Goal: Task Accomplishment & Management: Manage account settings

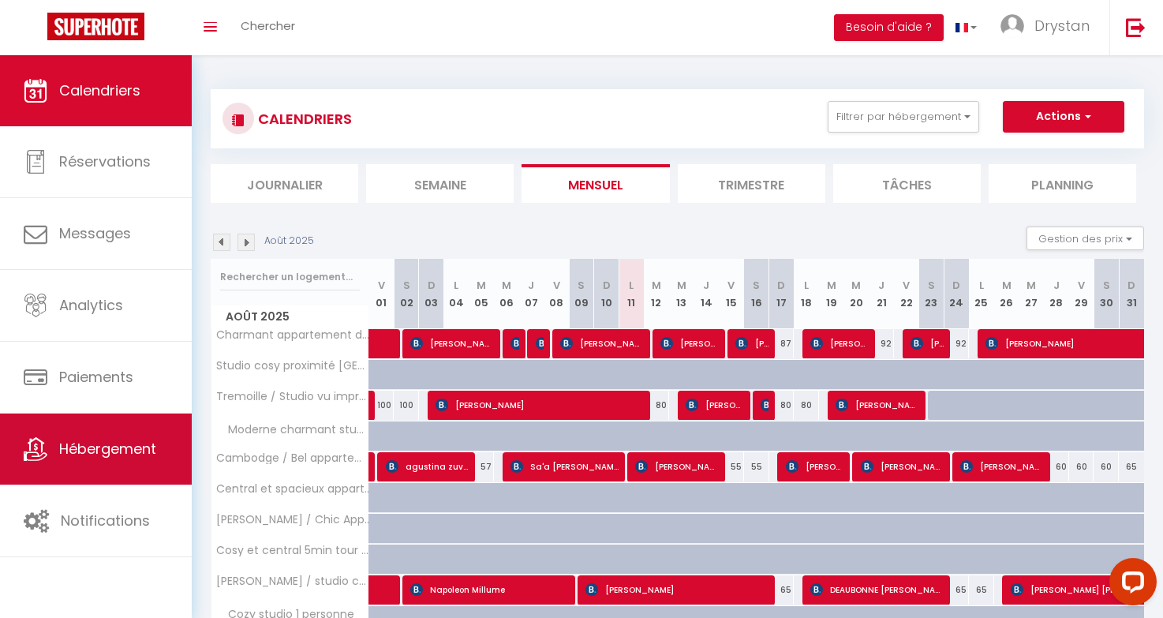
click at [96, 439] on span "Hébergement" at bounding box center [107, 449] width 97 height 20
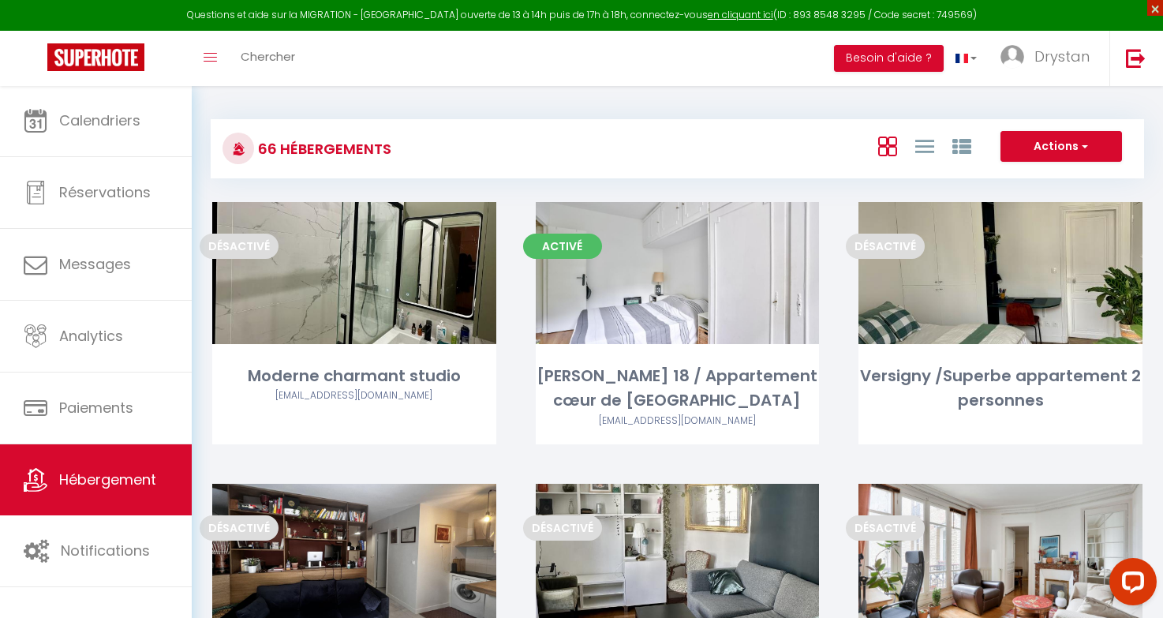
click at [1155, 13] on span "×" at bounding box center [1156, 8] width 16 height 16
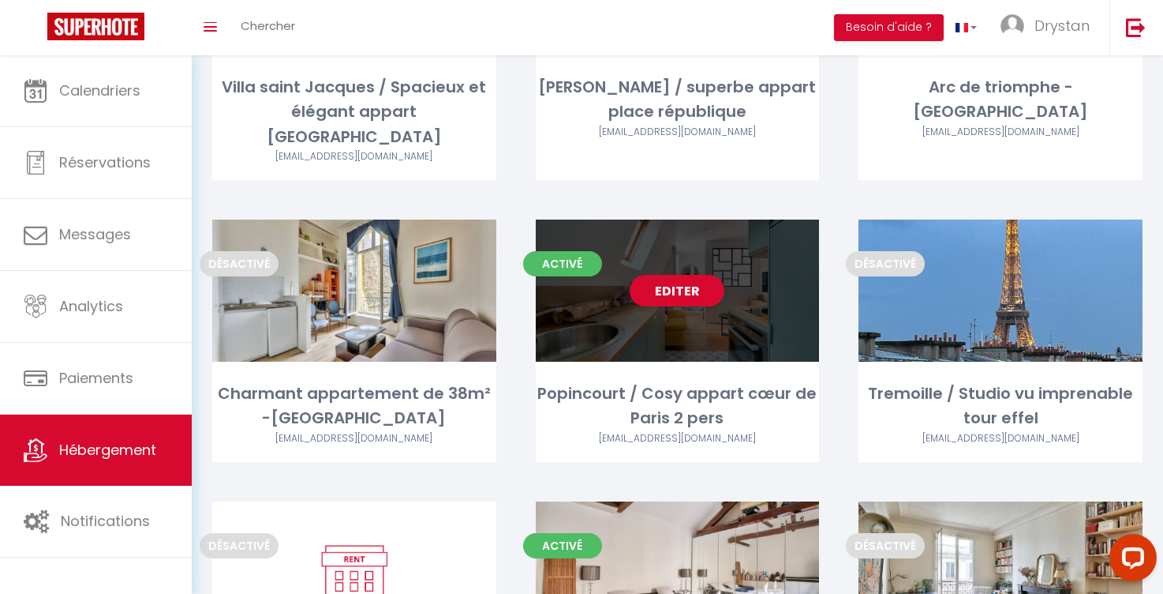
scroll to position [5761, 0]
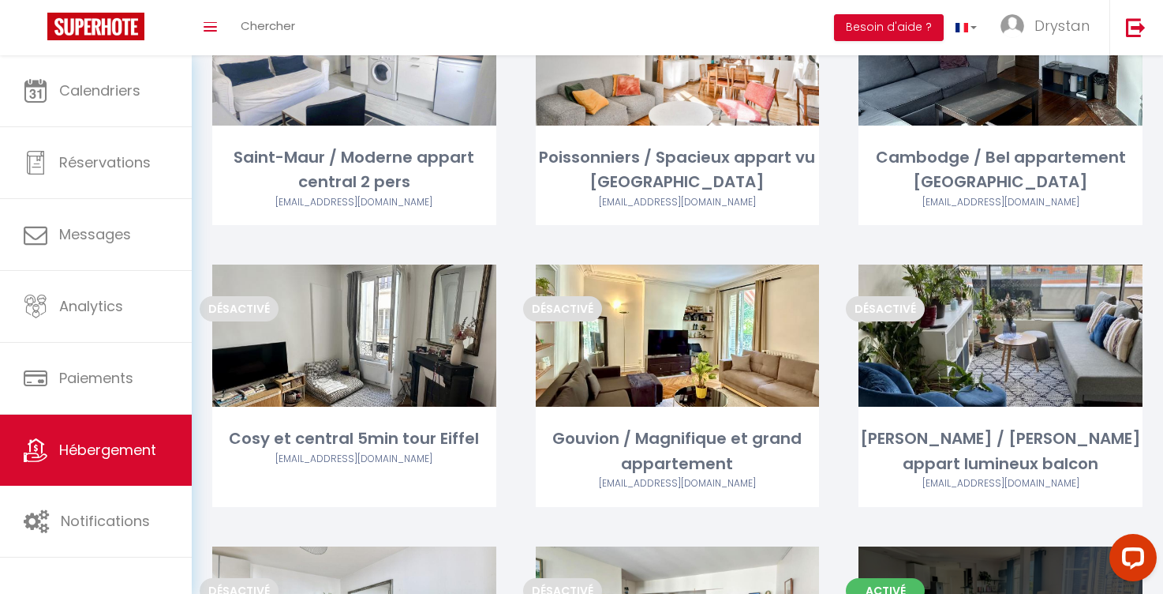
select select "3"
select select "2"
select select "1"
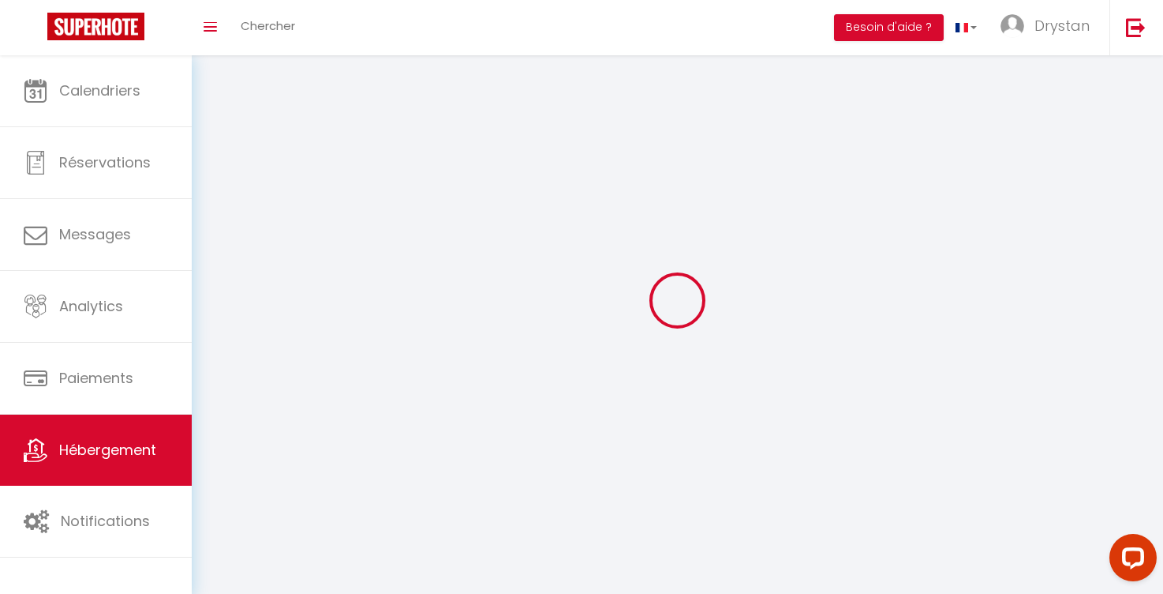
select select
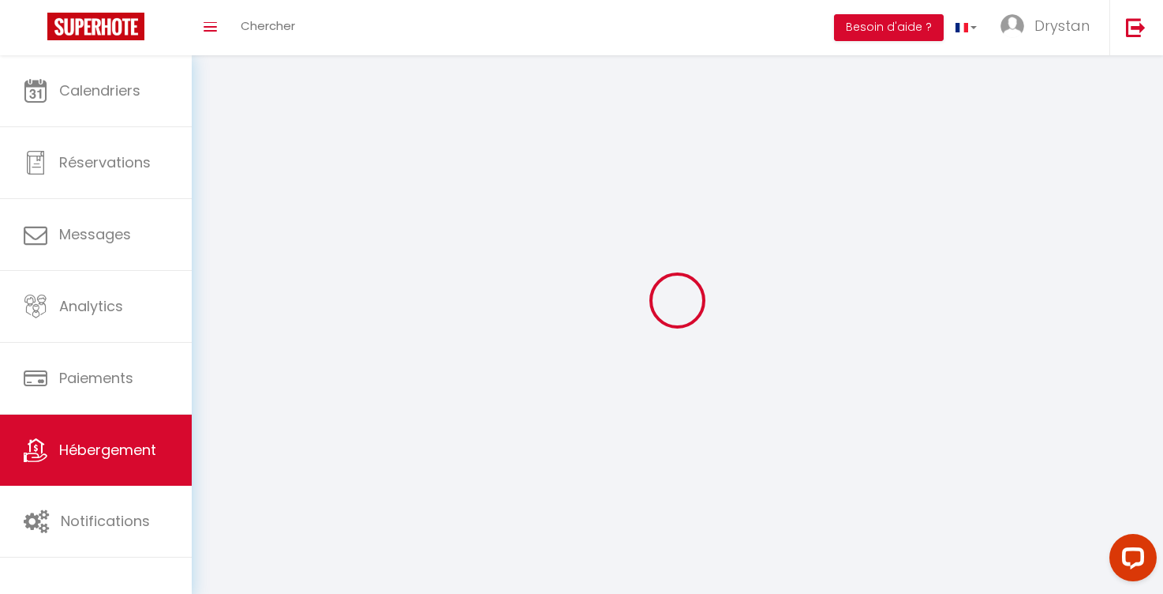
select select
checkbox input "false"
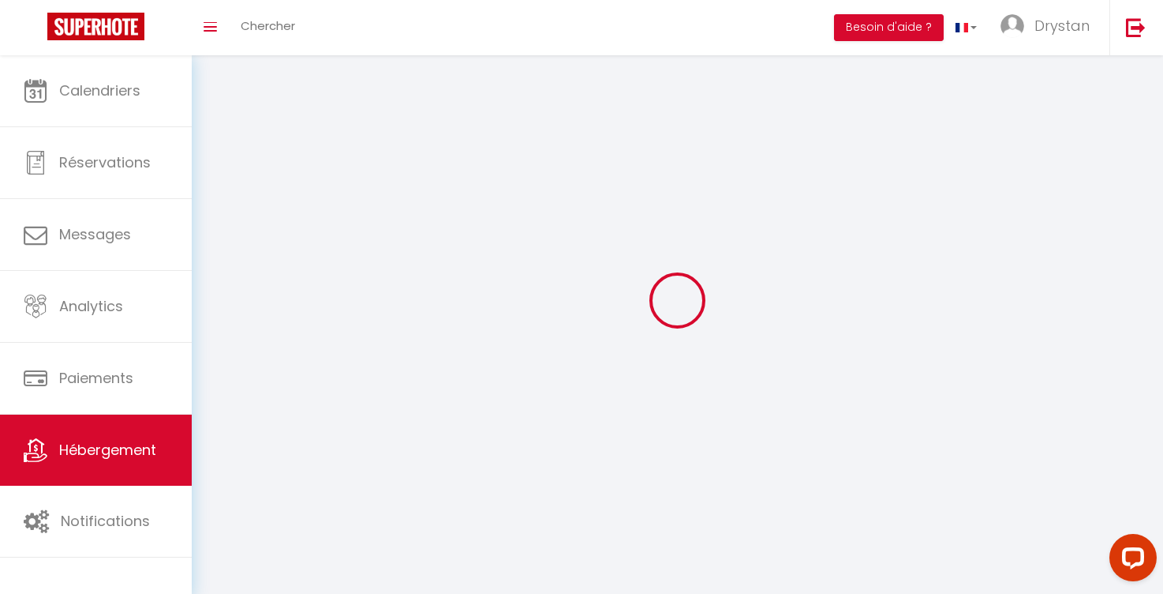
checkbox input "false"
select select
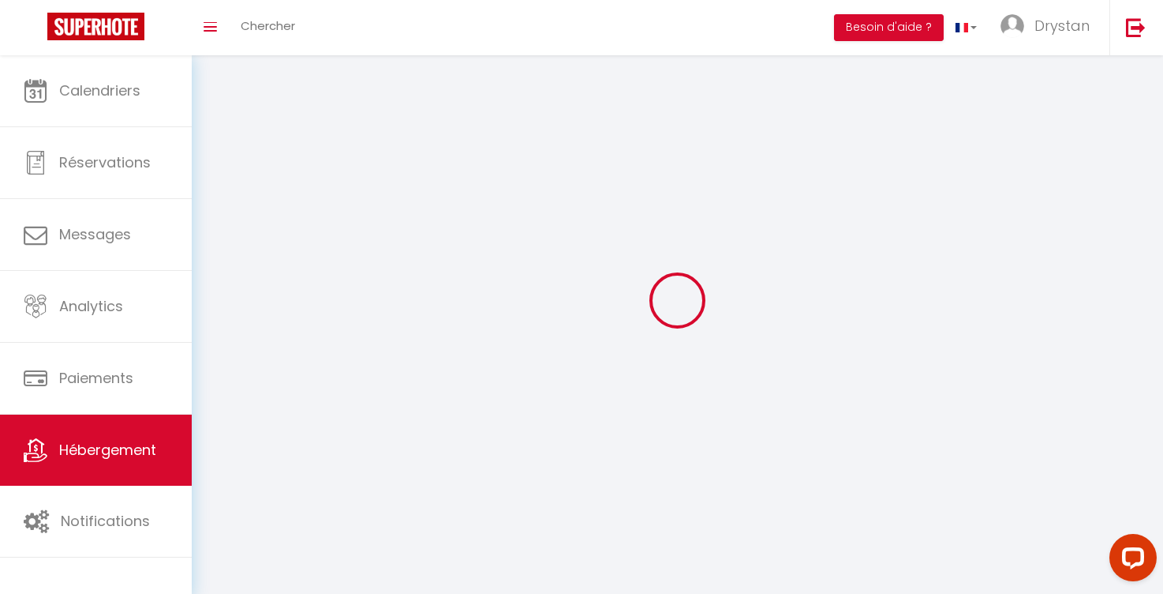
select select
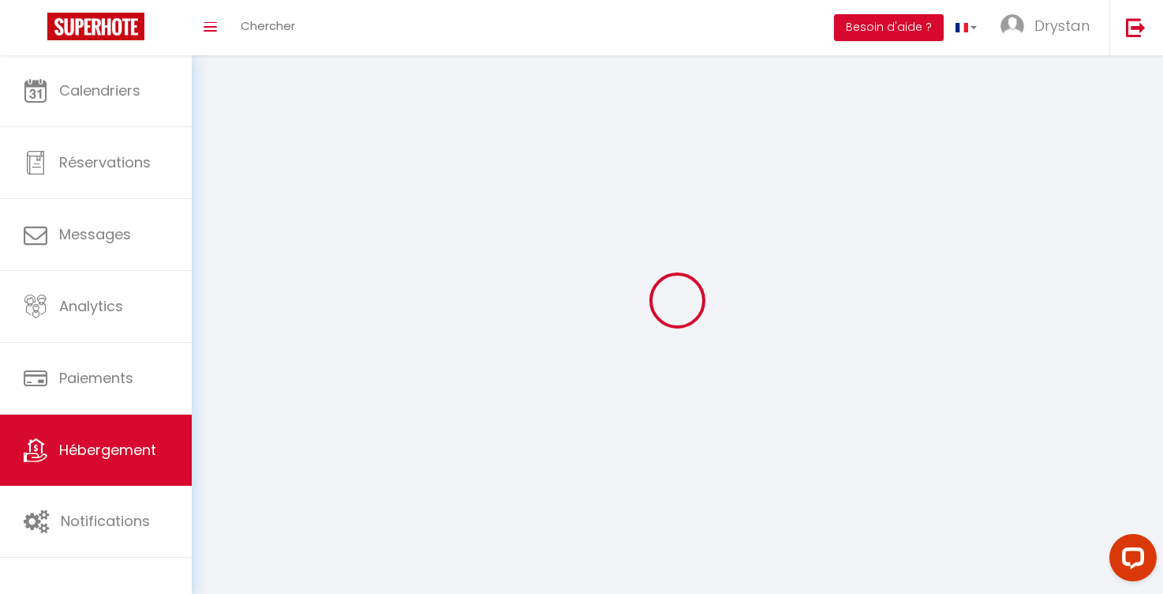
select select
checkbox input "false"
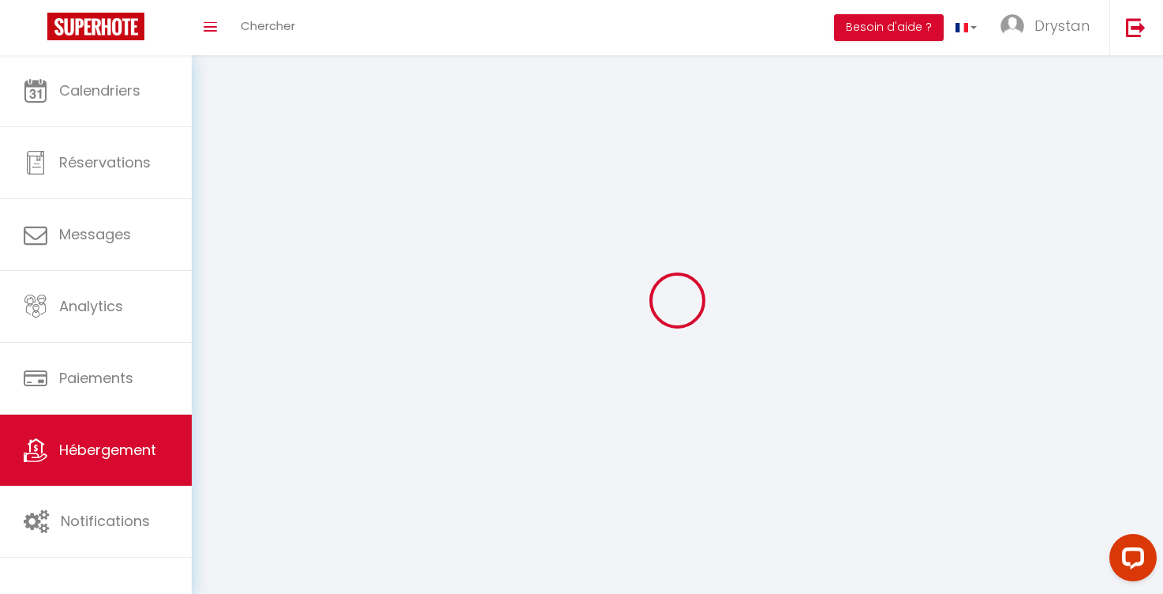
select select
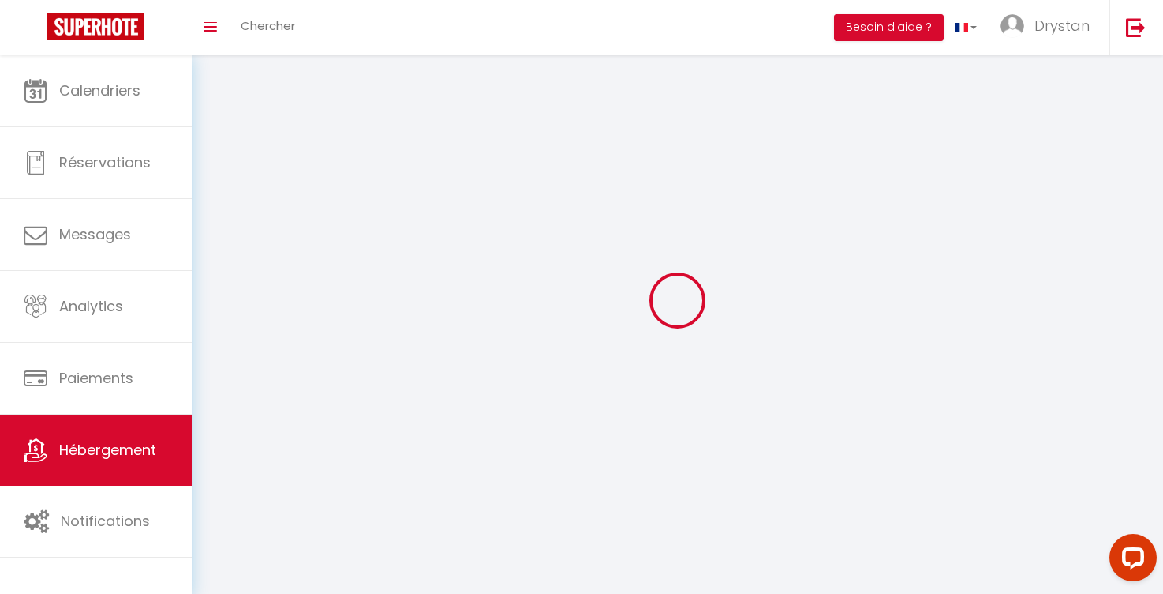
select select
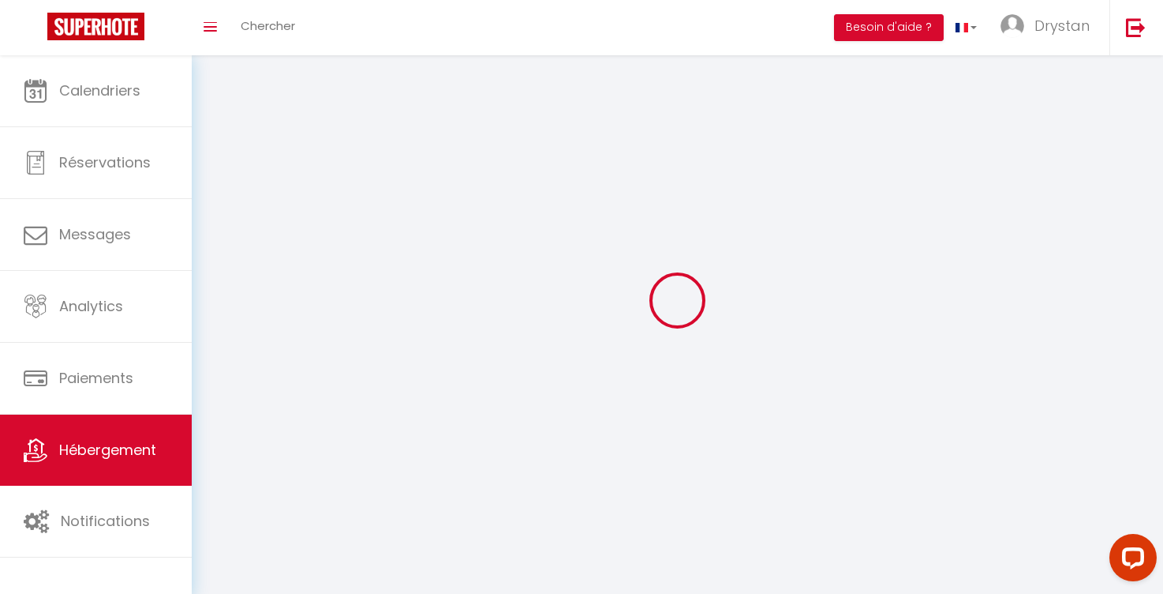
checkbox input "false"
select select
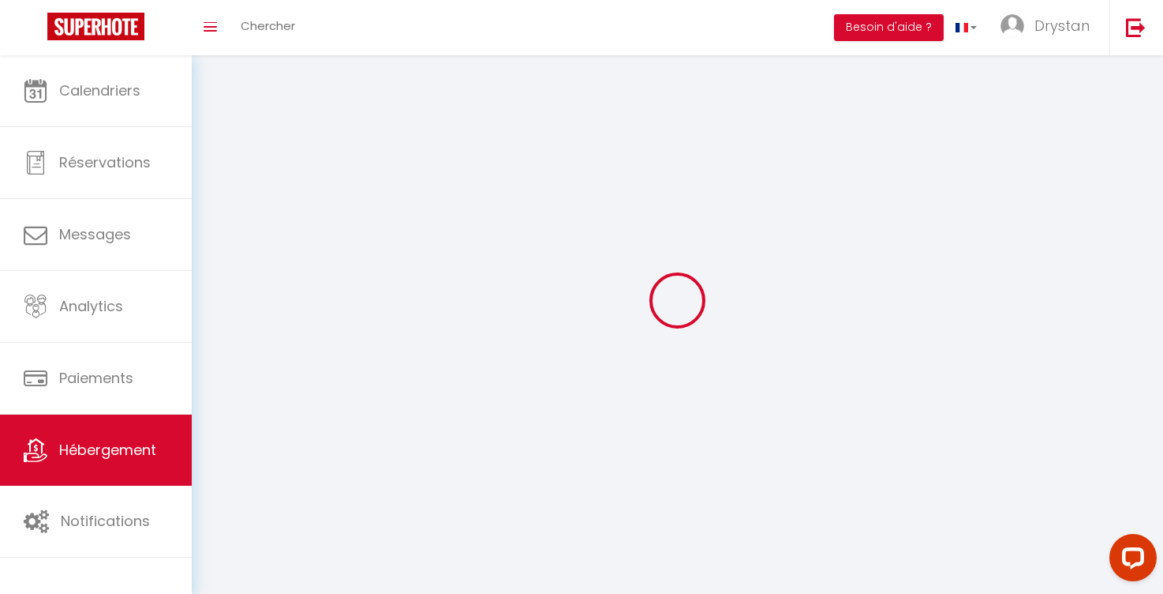
select select
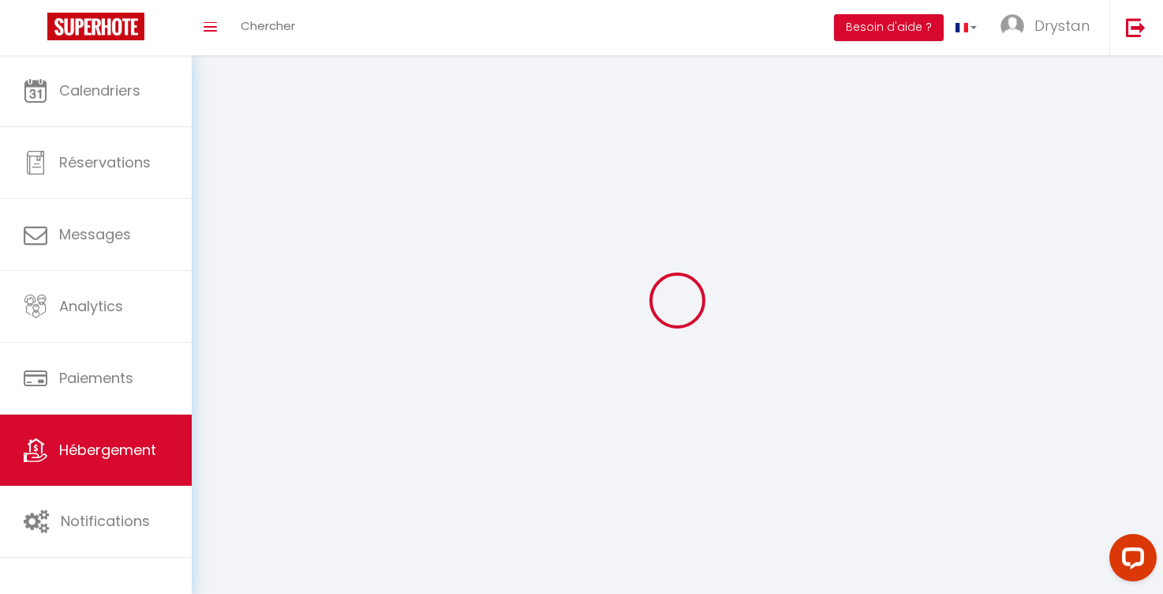
select select
checkbox input "false"
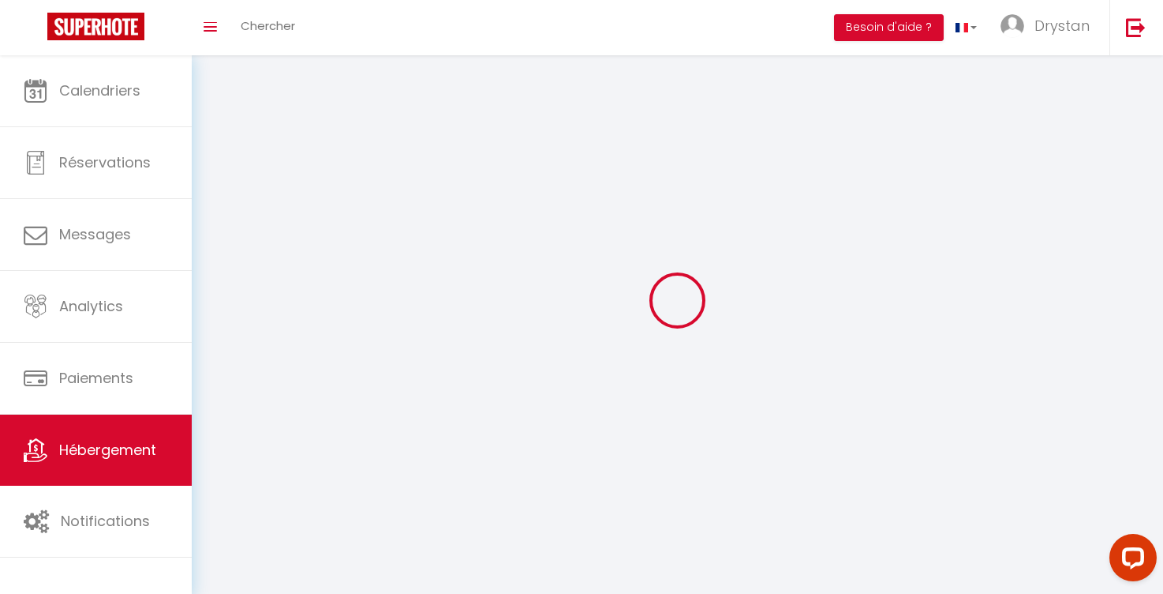
checkbox input "false"
select select
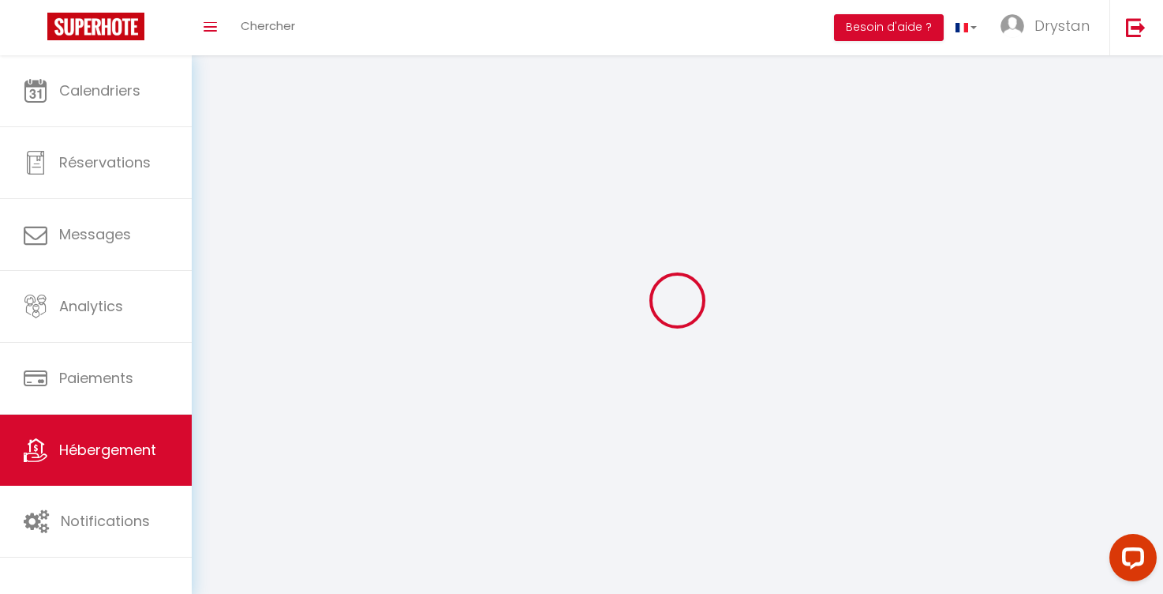
select select
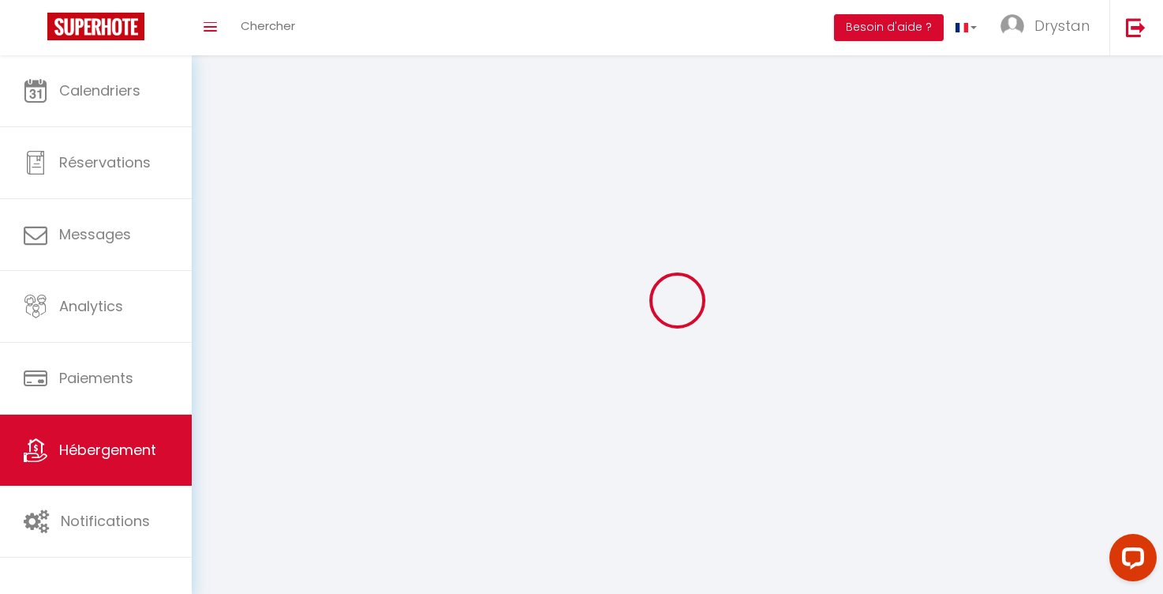
select select
checkbox input "false"
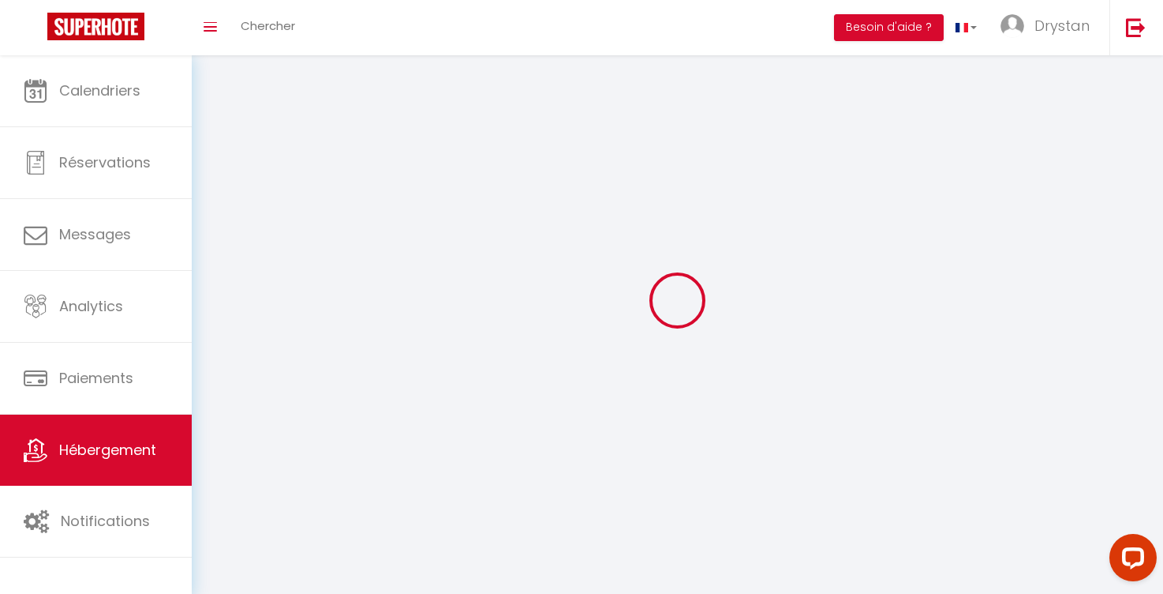
checkbox input "false"
select select
select select "1"
select select "28"
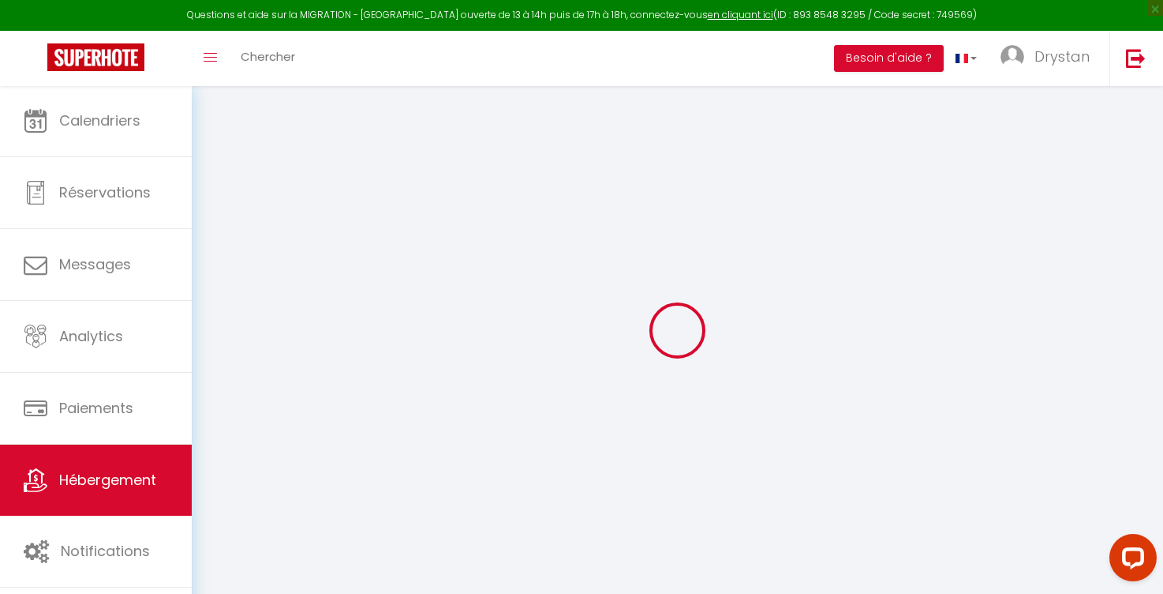
select select
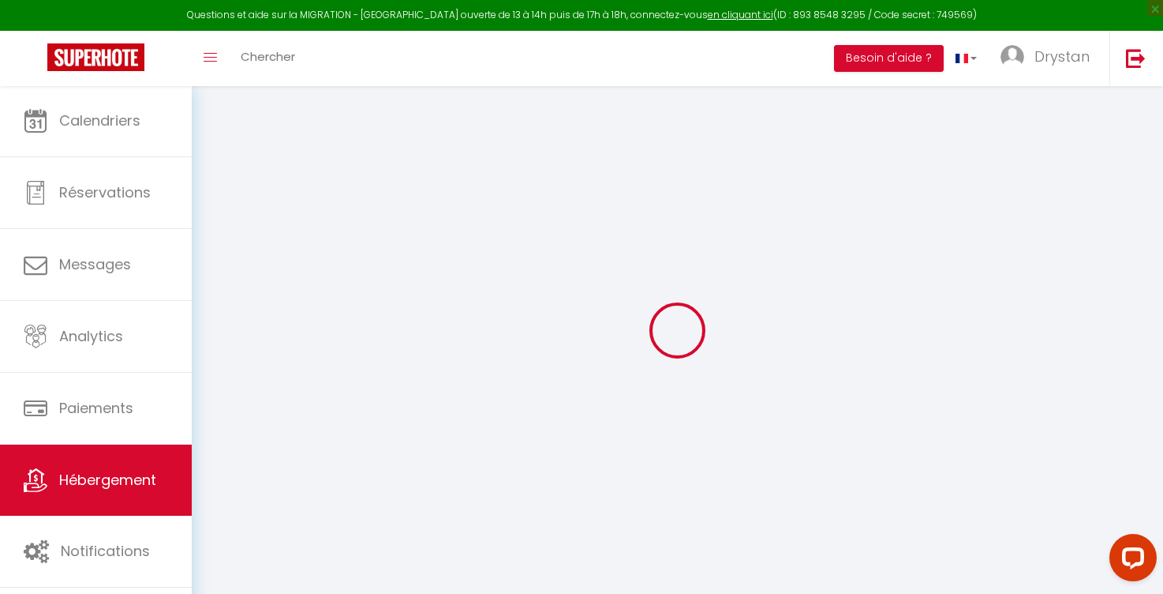
select select
checkbox input "false"
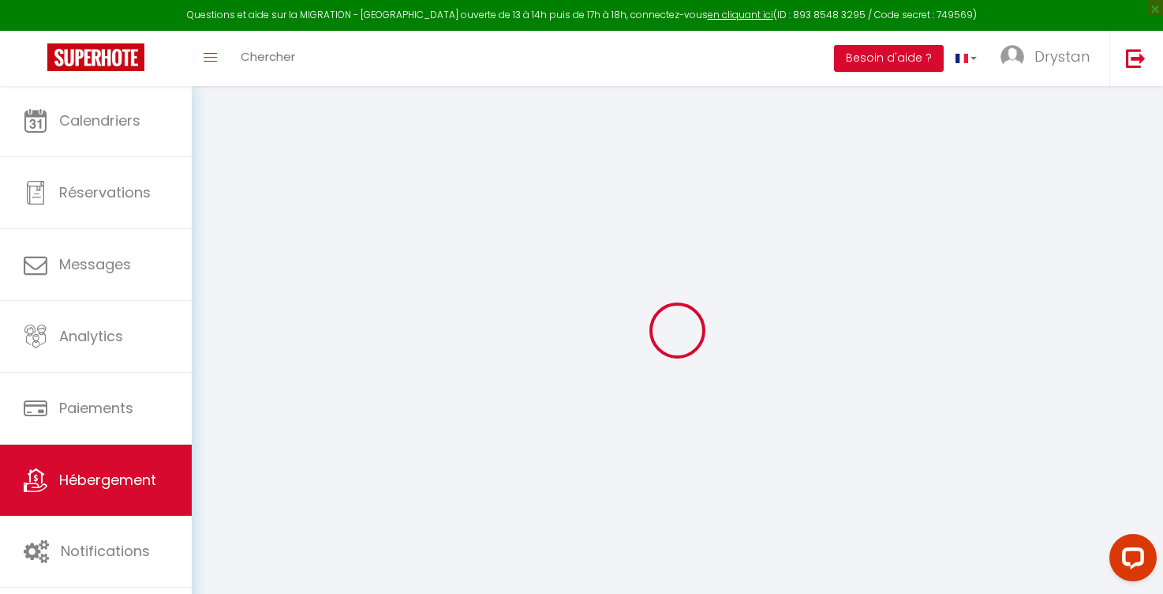
select select
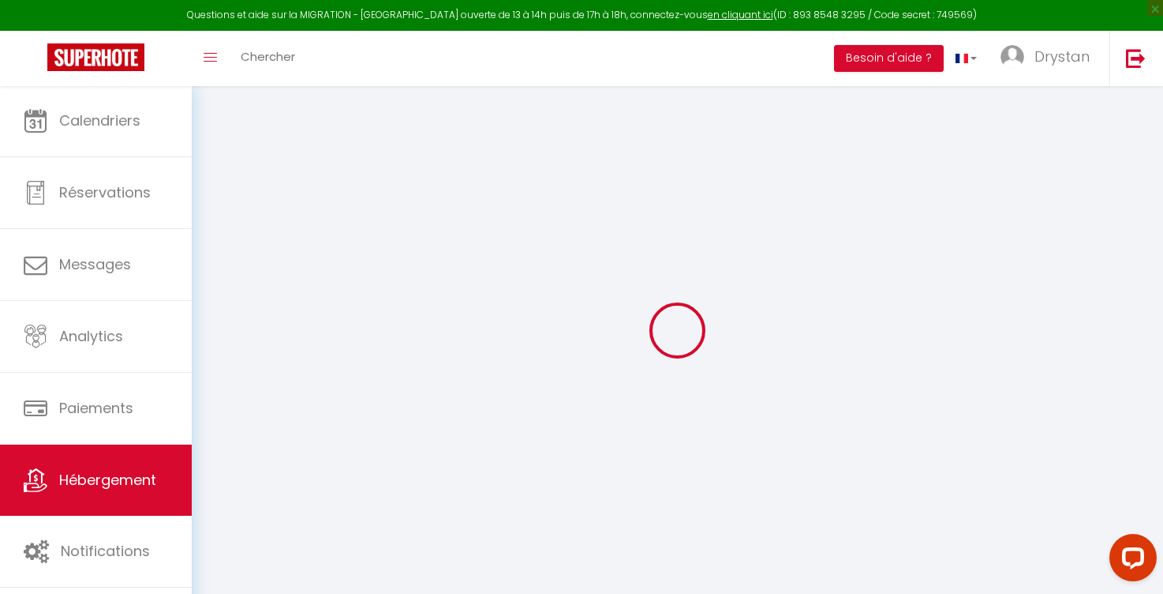
select select
checkbox input "false"
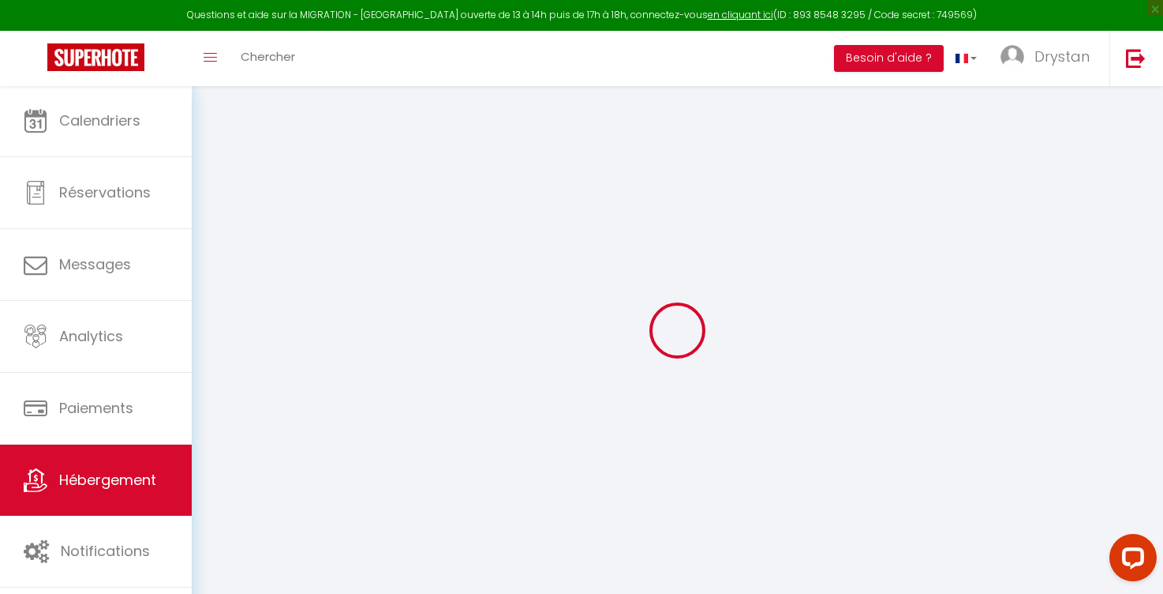
checkbox input "false"
select select
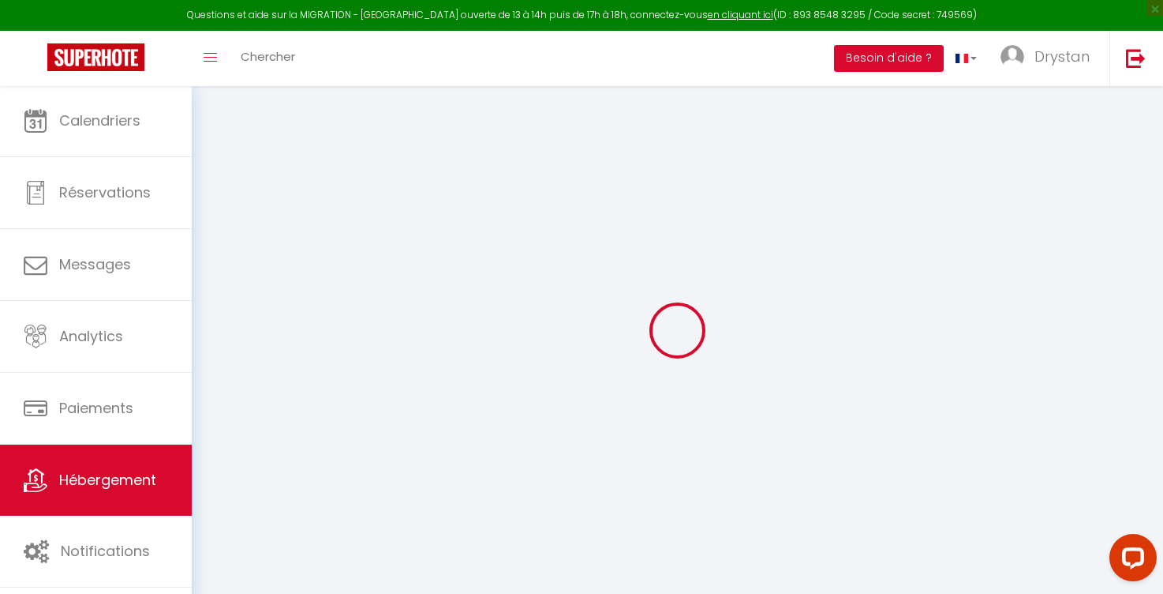
select select
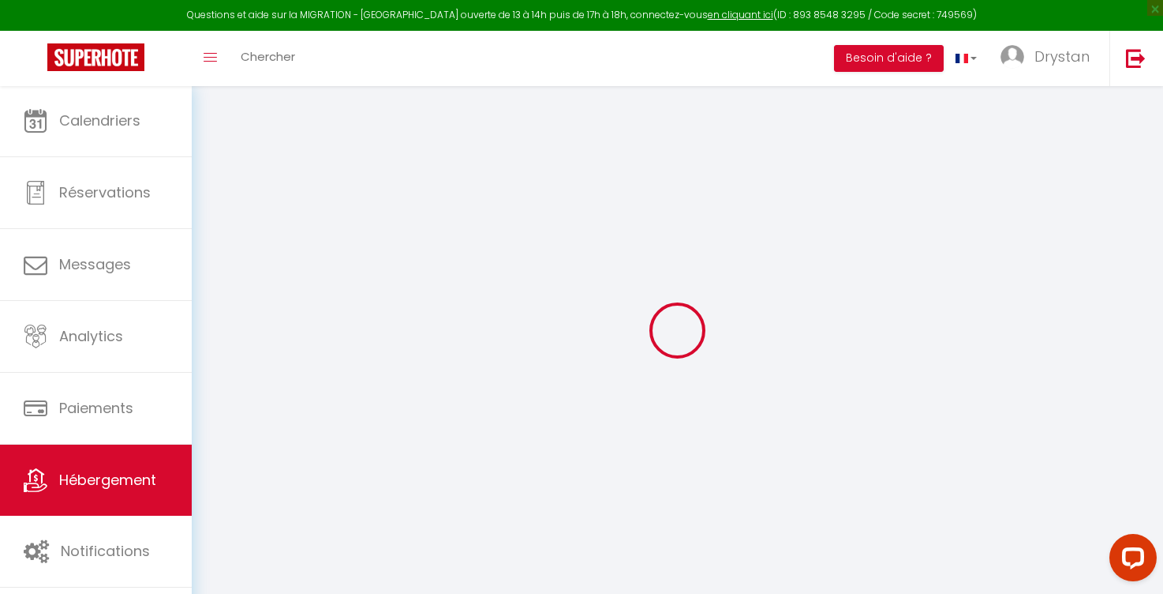
checkbox input "false"
select select
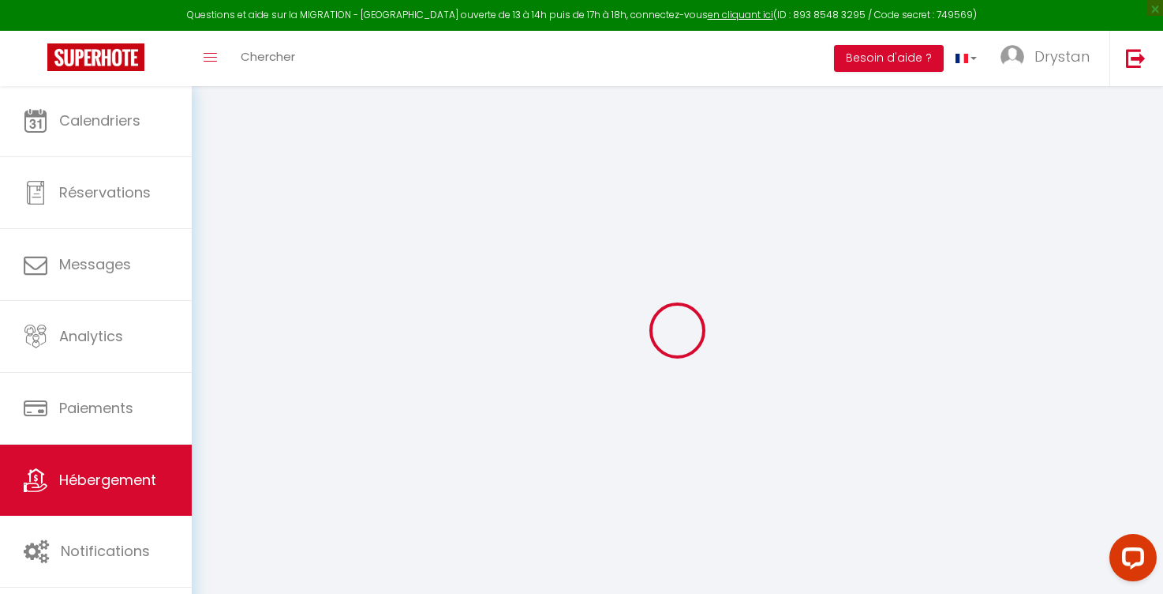
select select
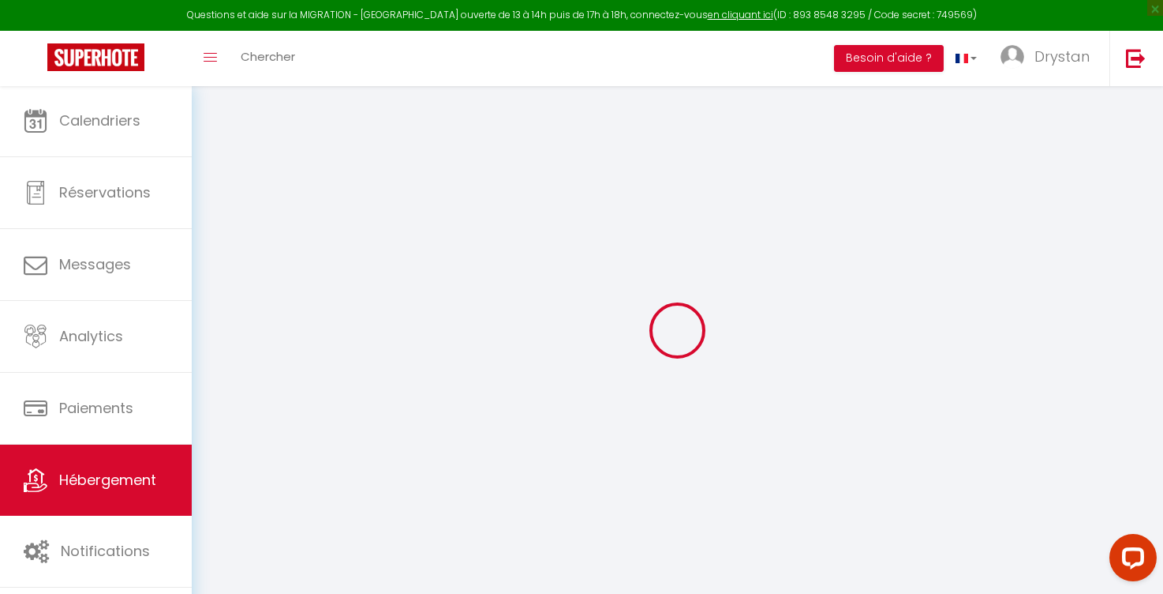
select select
checkbox input "false"
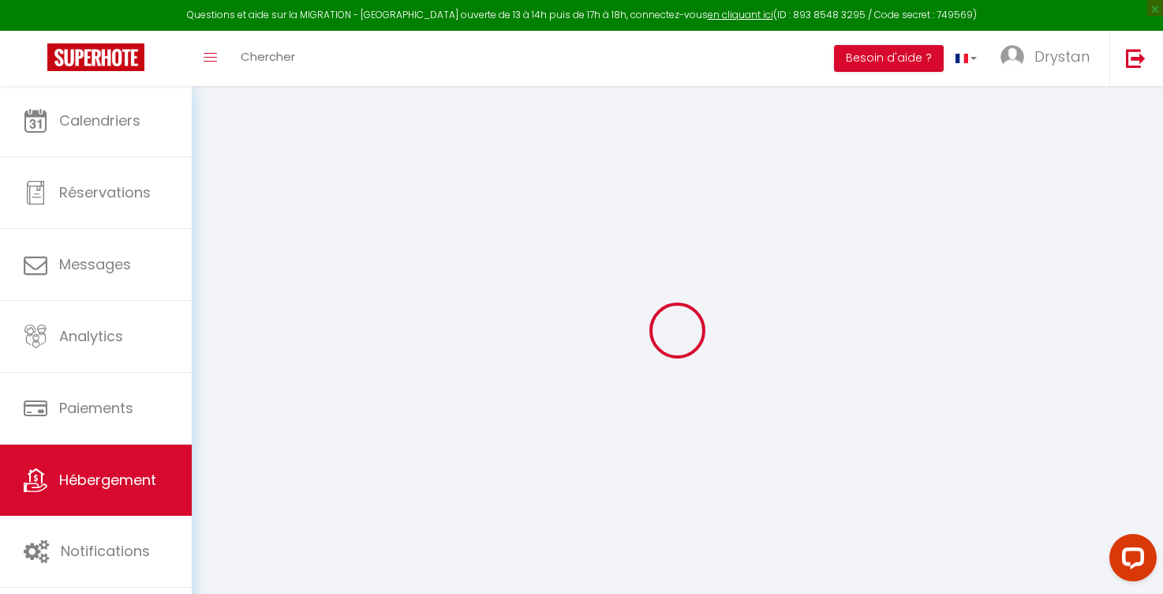
checkbox input "false"
select select
type input "Convention / Grand Appart Paris Chic Central"
type input "[PERSON_NAME]"
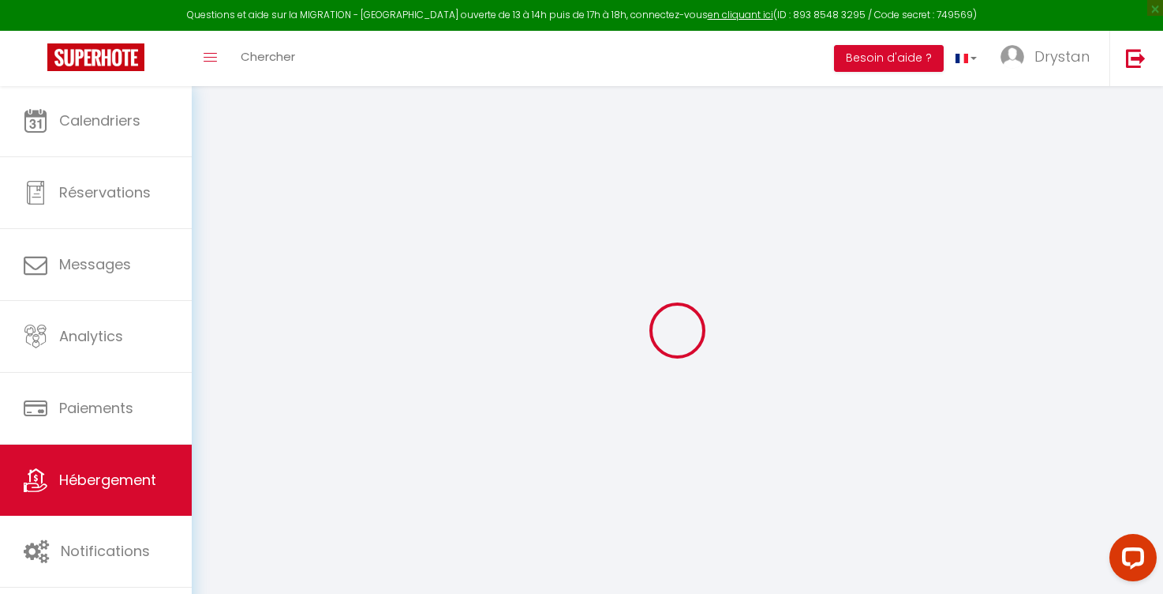
type input "Abboud"
type input "[STREET_ADDRESS]"
type input "75015"
type input "[GEOGRAPHIC_DATA]"
type input "85"
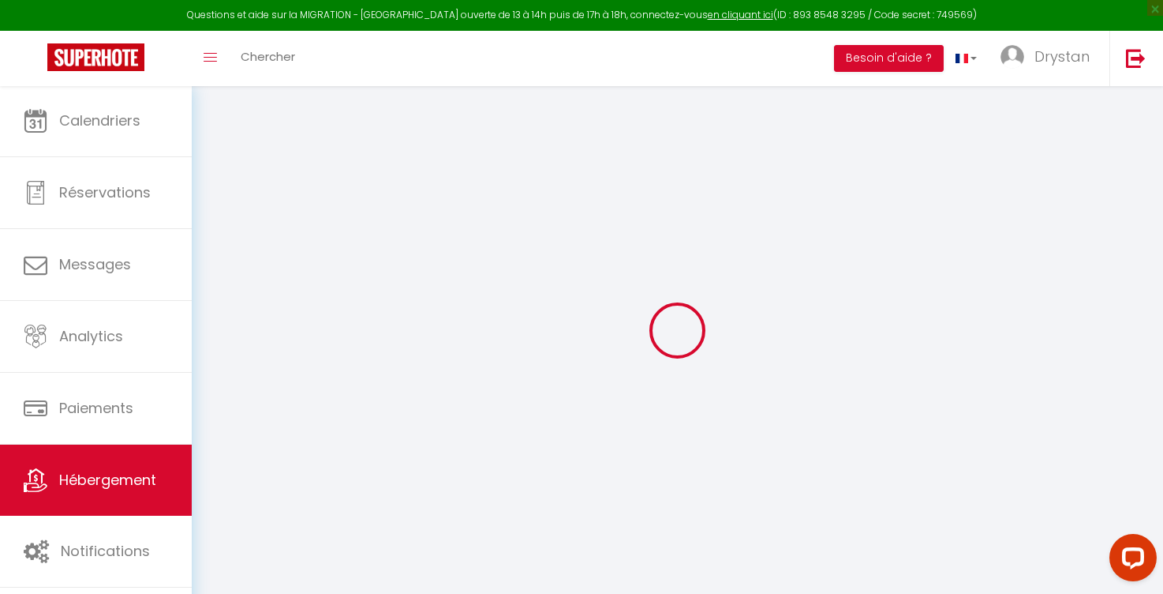
select select
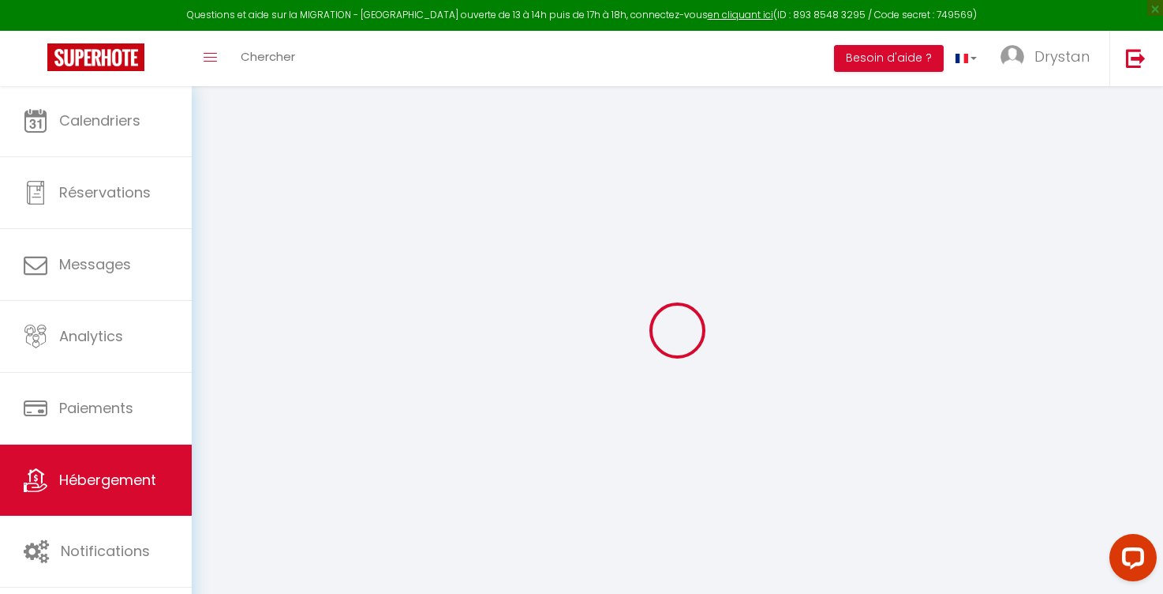
type input "[STREET_ADDRESS]"
type input "75015"
type input "[GEOGRAPHIC_DATA]"
type input "[EMAIL_ADDRESS][DOMAIN_NAME]"
select select
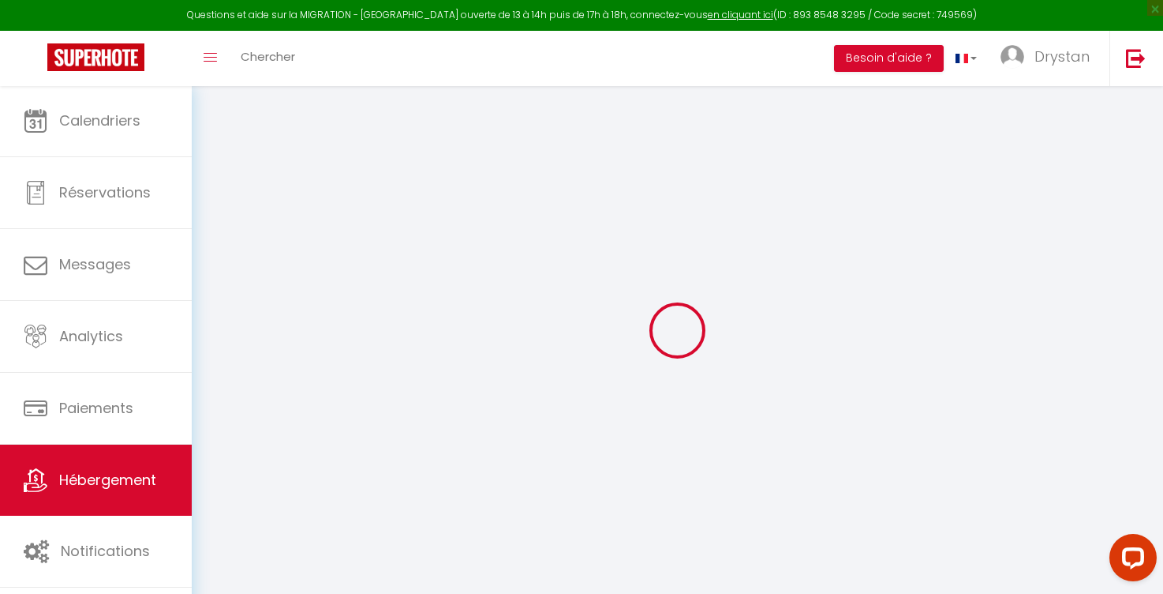
checkbox input "false"
type input "0"
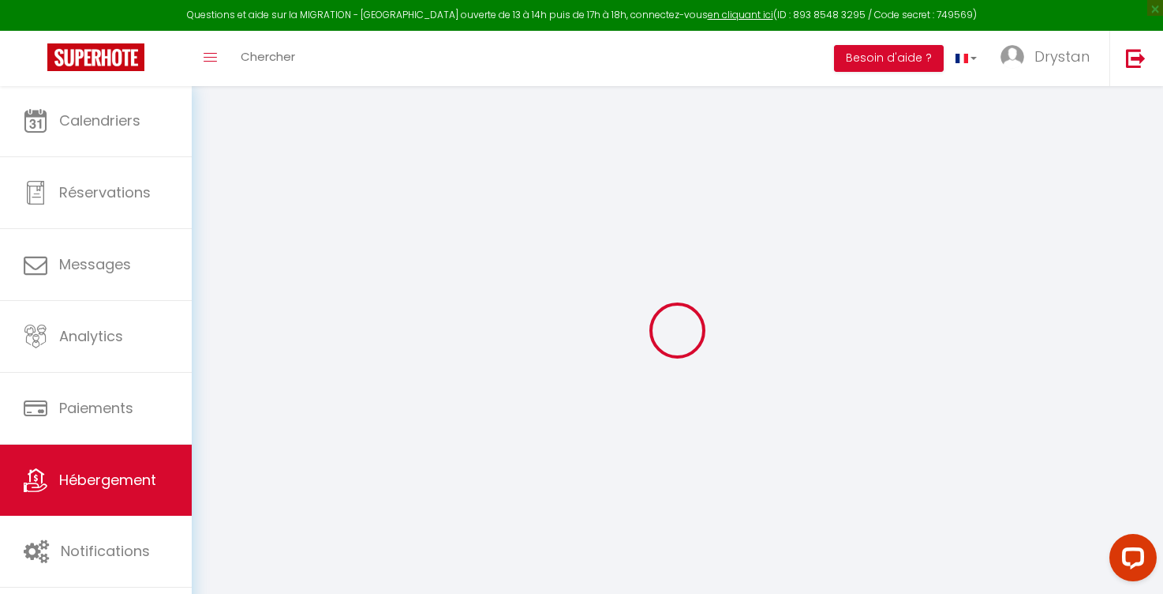
type input "0"
select select
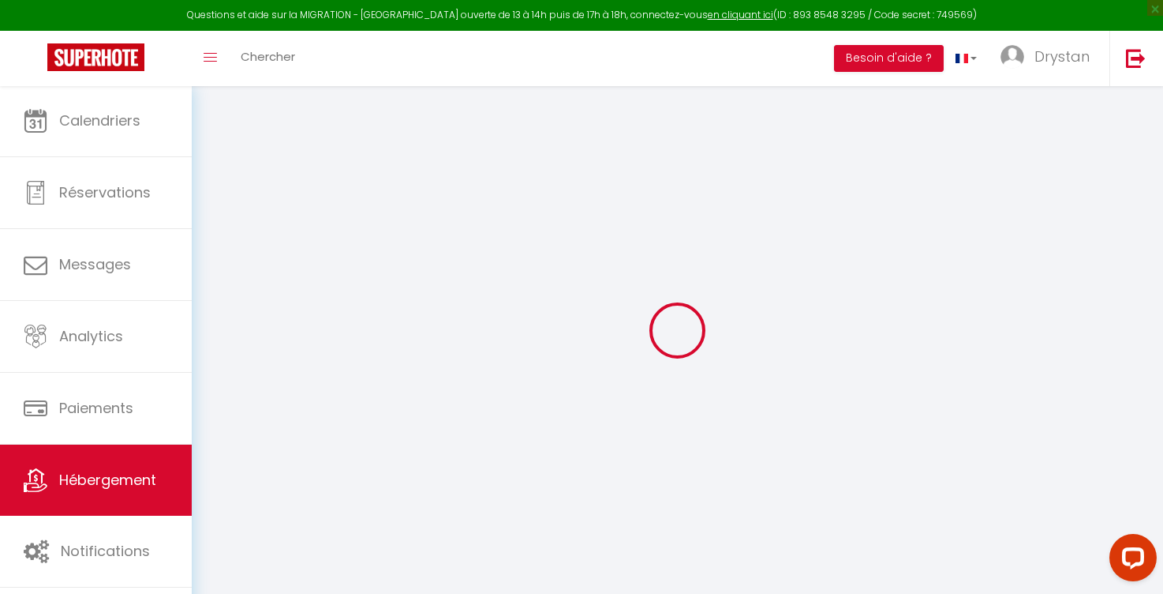
select select
checkbox input "false"
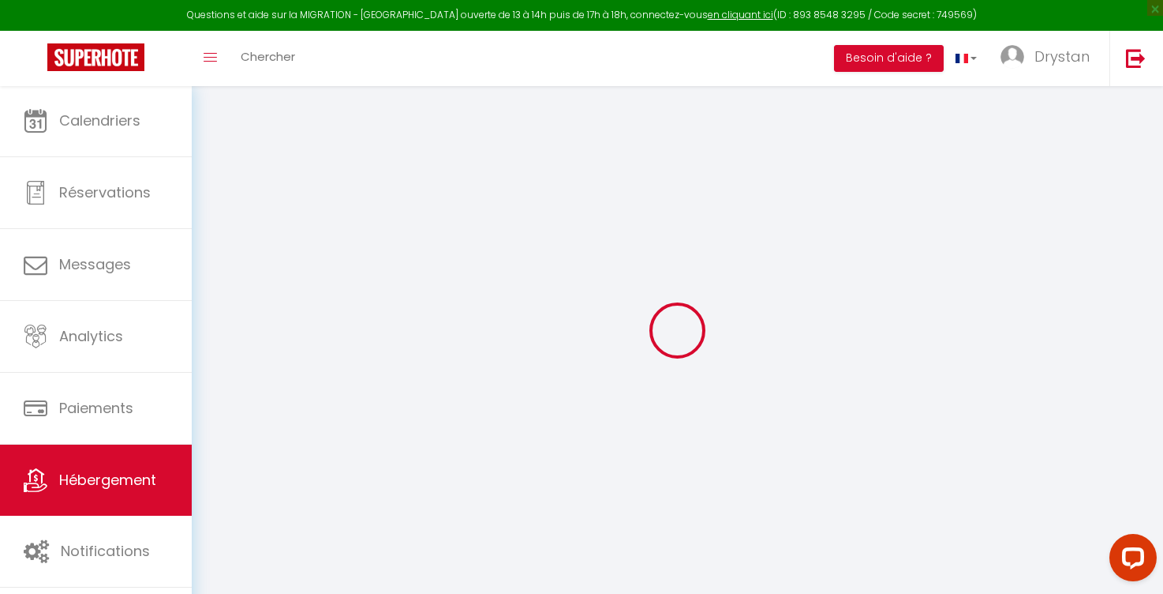
checkbox input "false"
select select
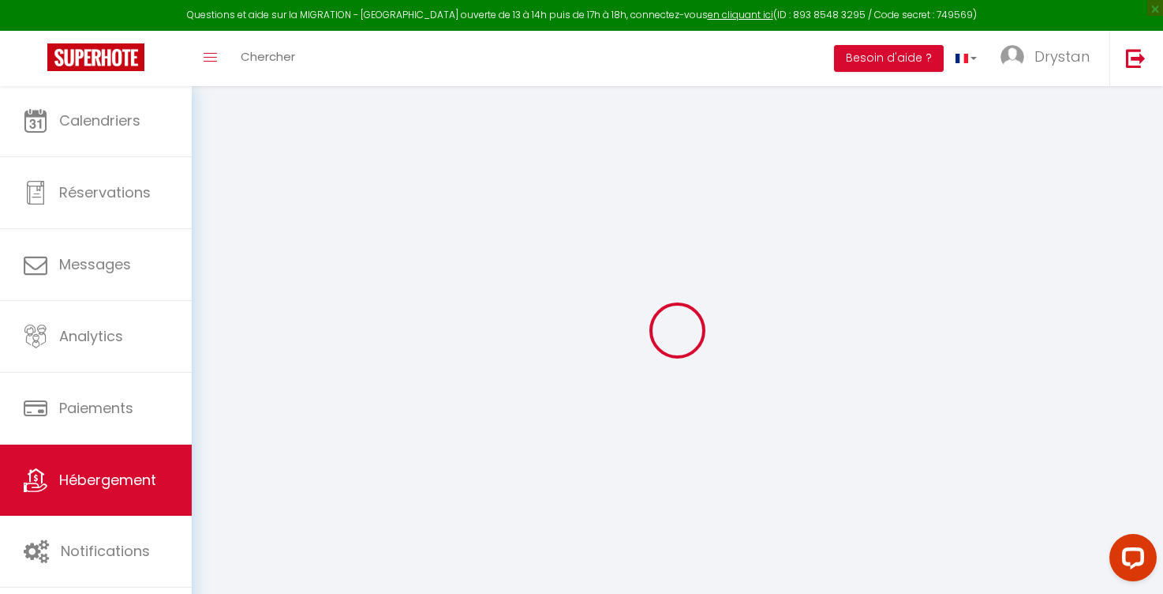
select select
checkbox input "false"
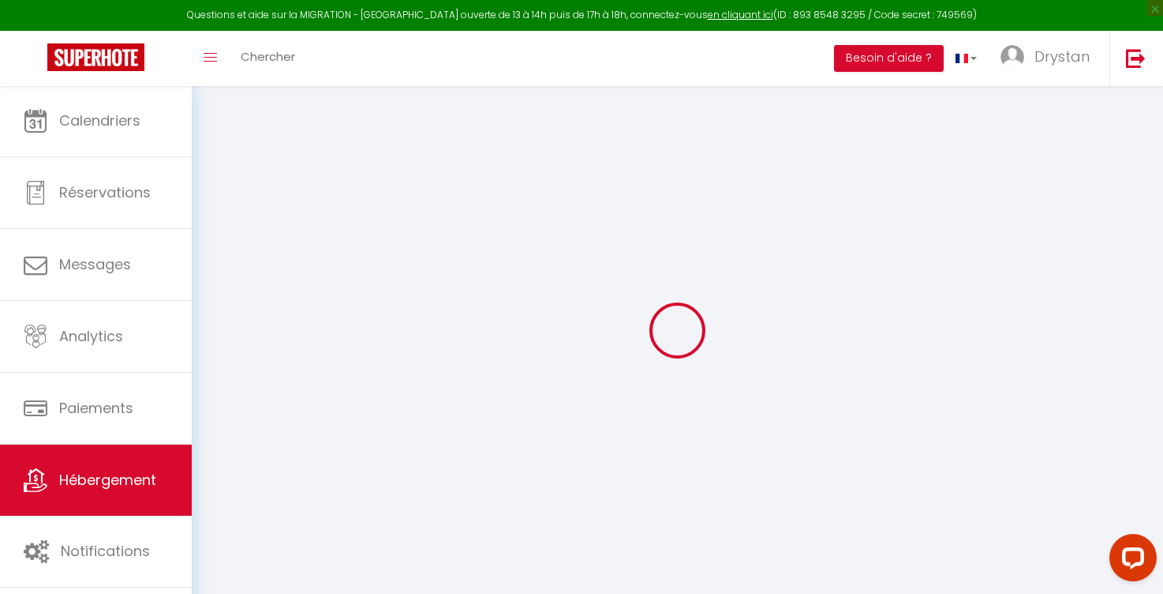
checkbox input "false"
select select
checkbox input "false"
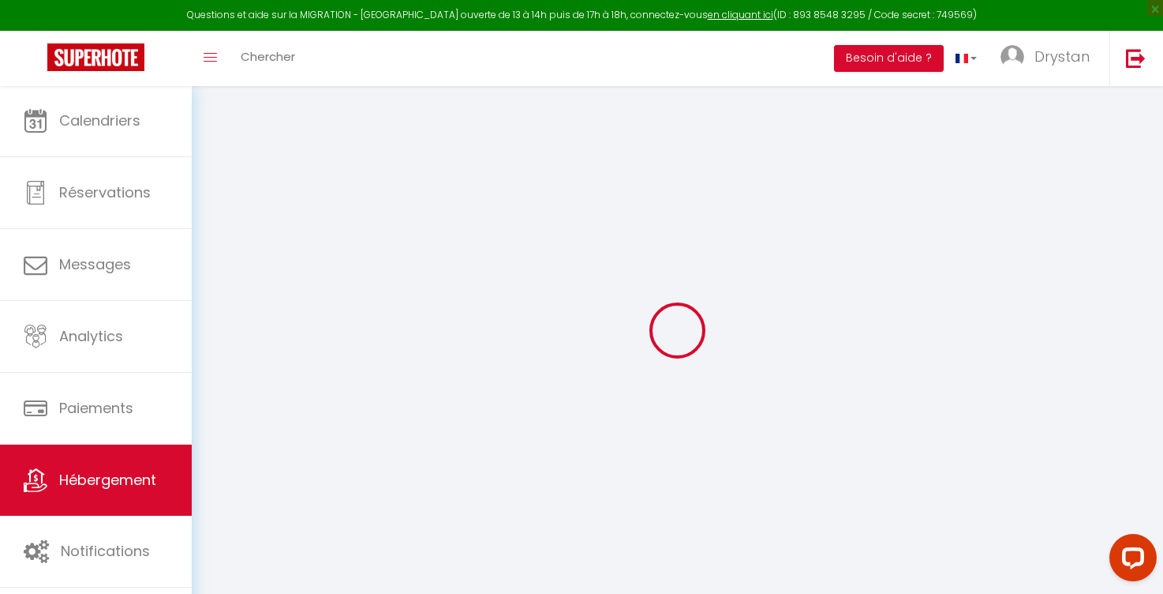
checkbox input "false"
select select "16:00"
select select "23:45"
select select "11:00"
select select "15"
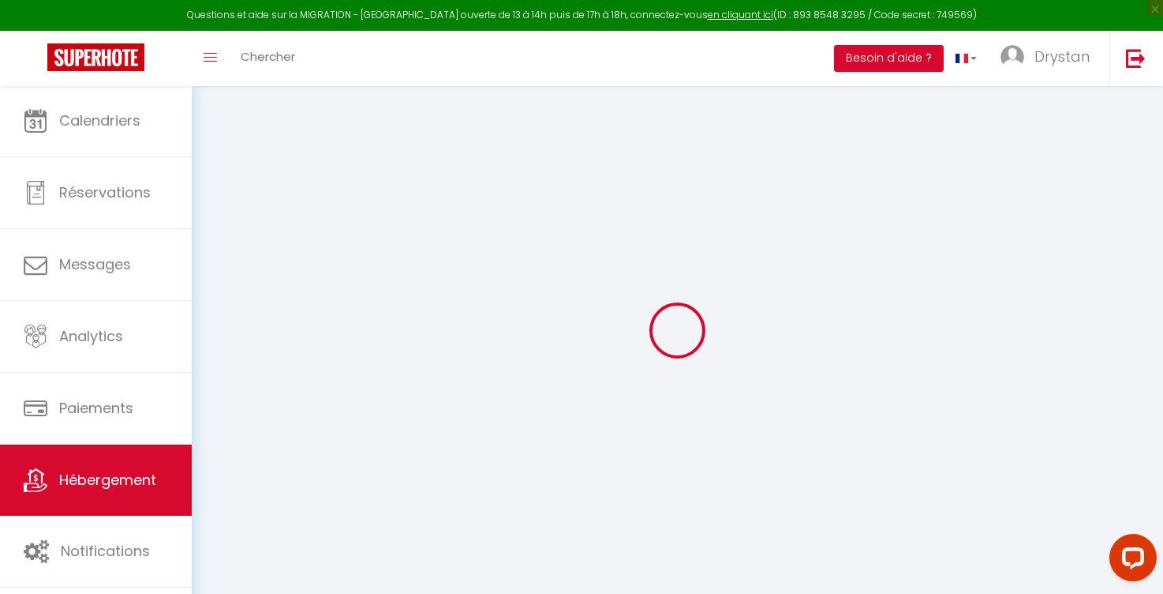
select select "15"
select select
checkbox input "false"
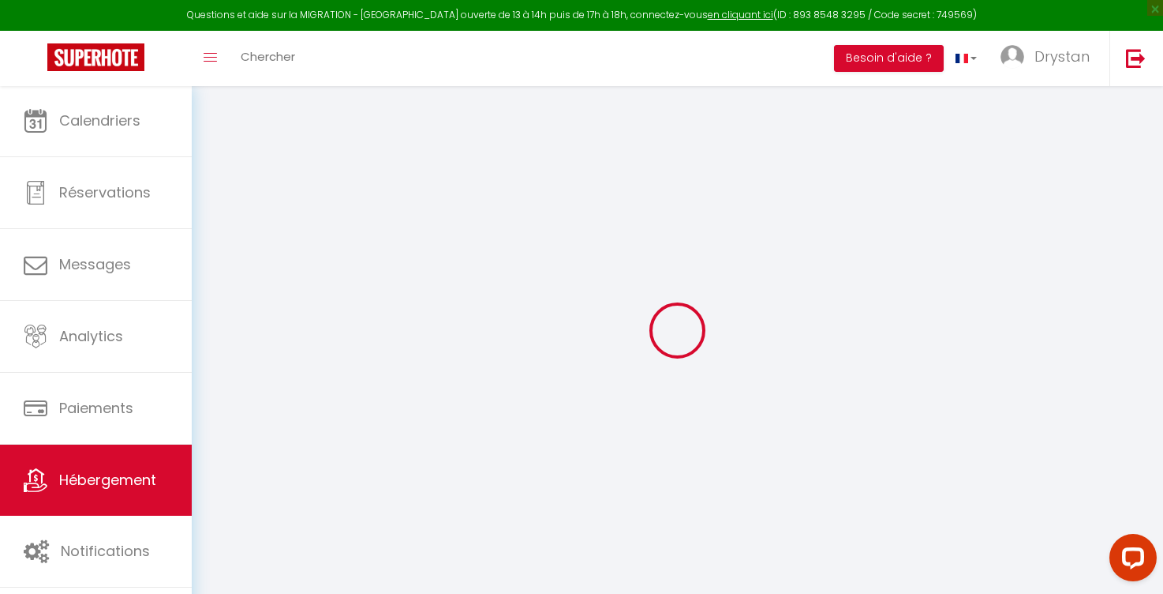
checkbox input "false"
select select
checkbox input "false"
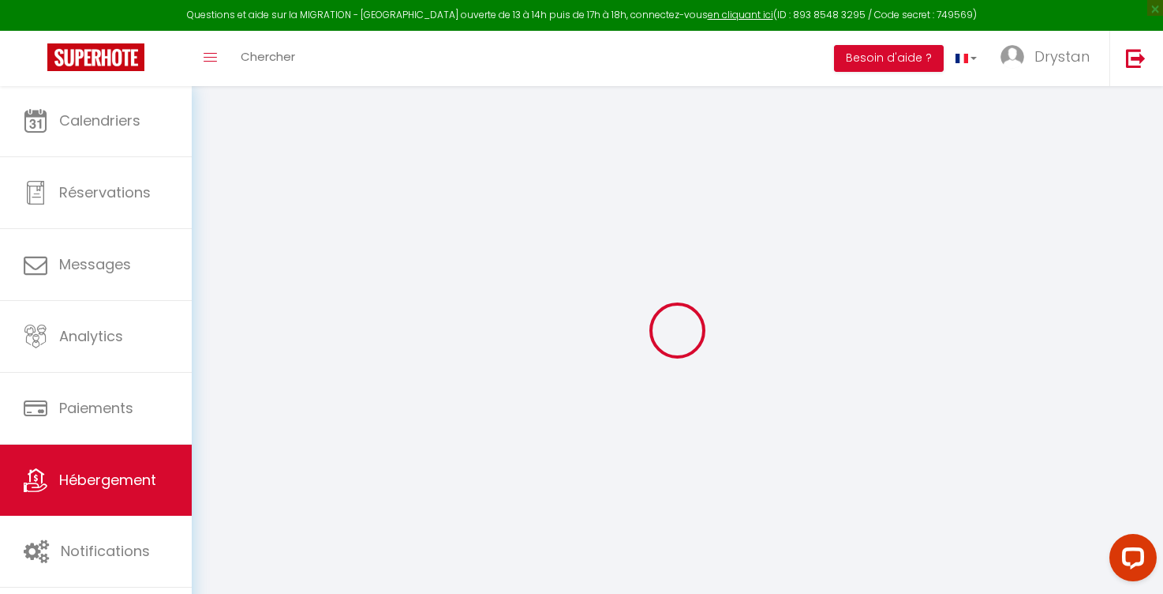
checkbox input "false"
select select
checkbox input "false"
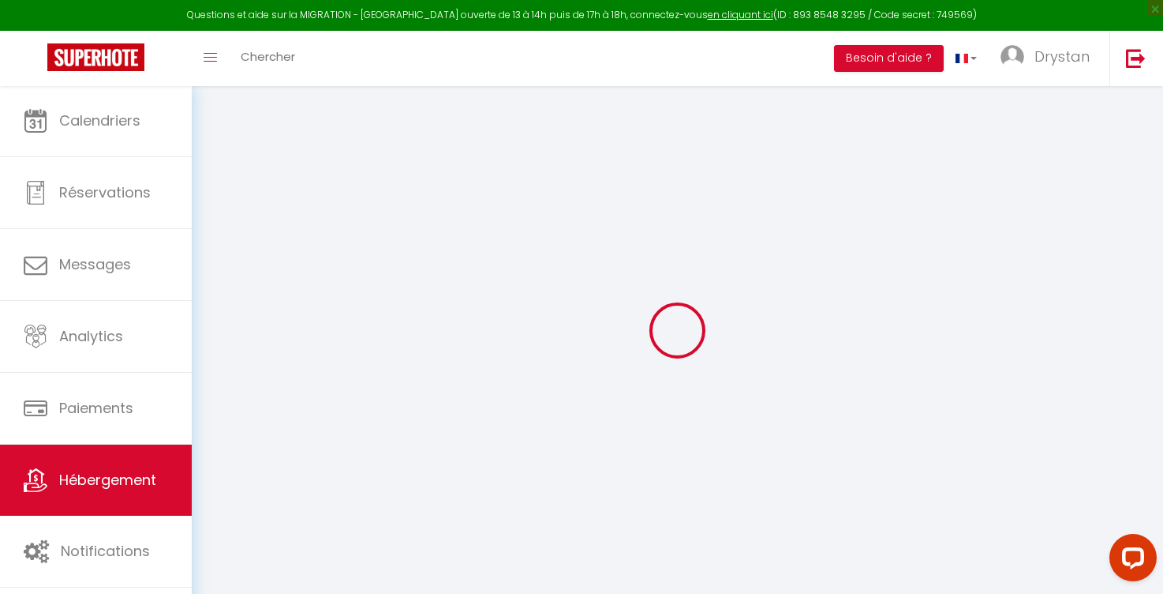
checkbox input "false"
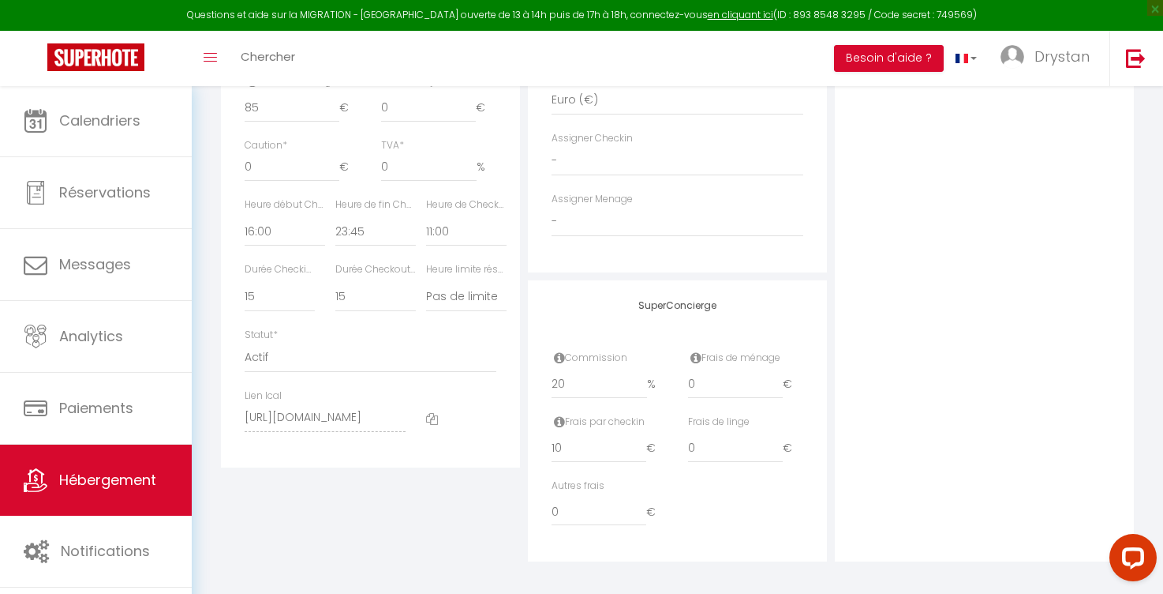
scroll to position [788, 0]
click at [425, 407] on div at bounding box center [461, 418] width 91 height 59
click at [430, 414] on icon at bounding box center [432, 420] width 12 height 12
click at [55, 482] on link "Hébergement" at bounding box center [96, 479] width 192 height 71
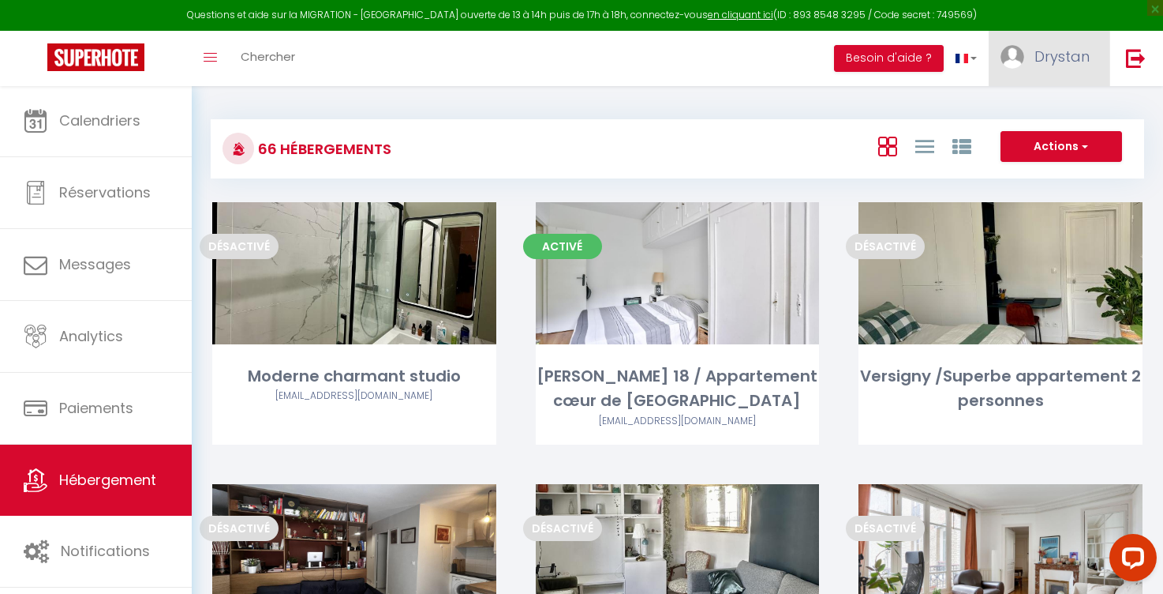
scroll to position [2320, 0]
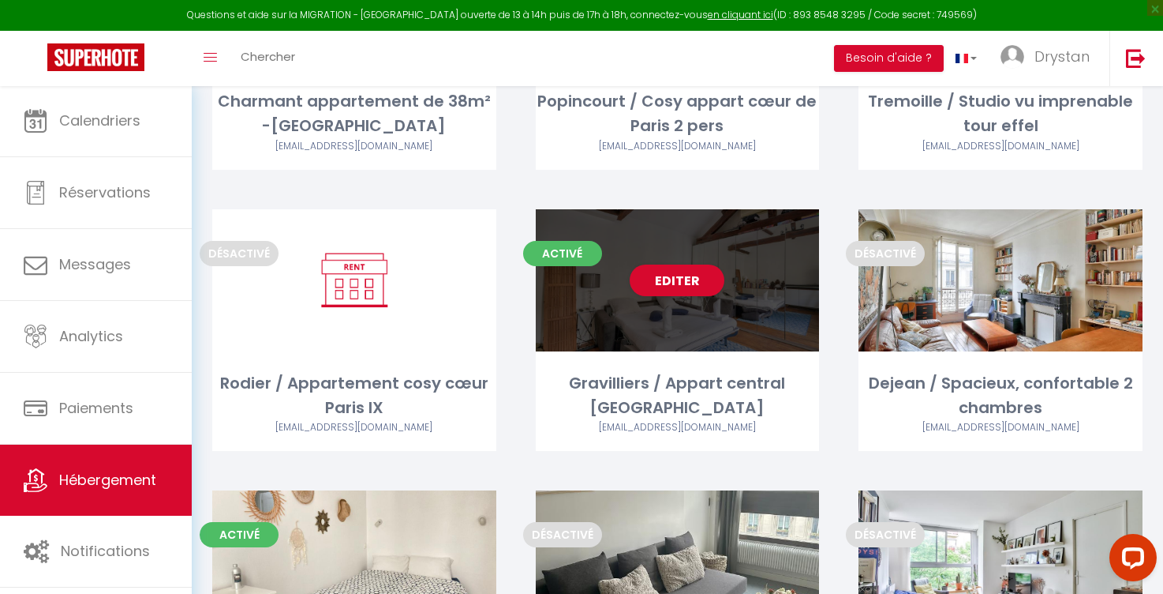
click at [713, 371] on div "Gravilliers / Appart central [GEOGRAPHIC_DATA]" at bounding box center [678, 396] width 284 height 50
click at [682, 222] on div "Editer" at bounding box center [678, 280] width 284 height 142
click at [722, 371] on div "Gravilliers / Appart central [GEOGRAPHIC_DATA]" at bounding box center [678, 396] width 284 height 50
select select "3"
select select "2"
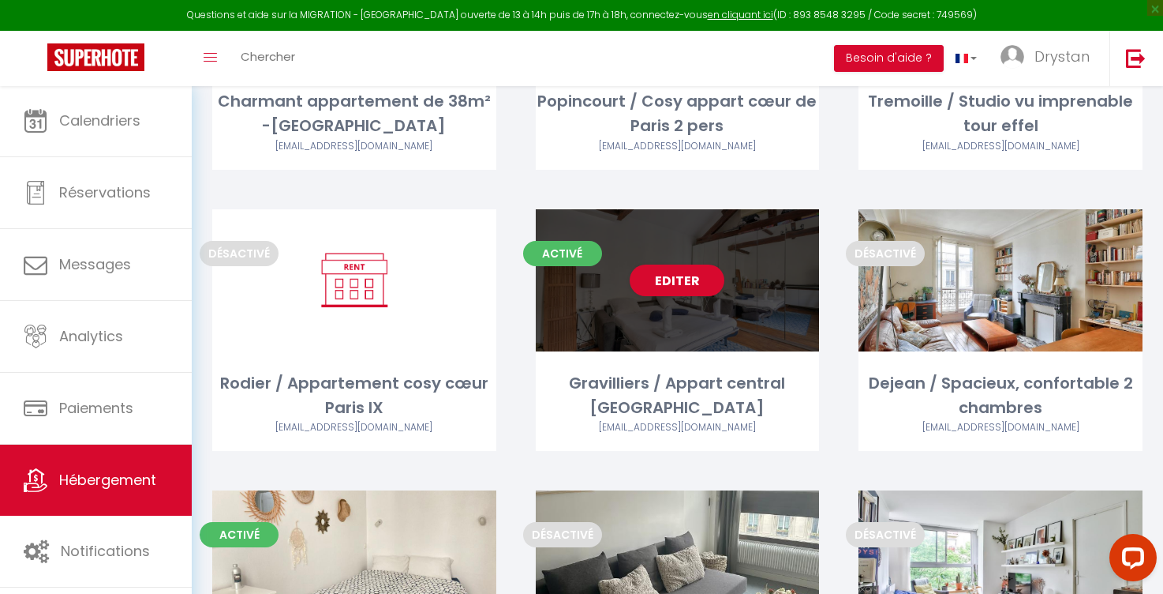
select select "1"
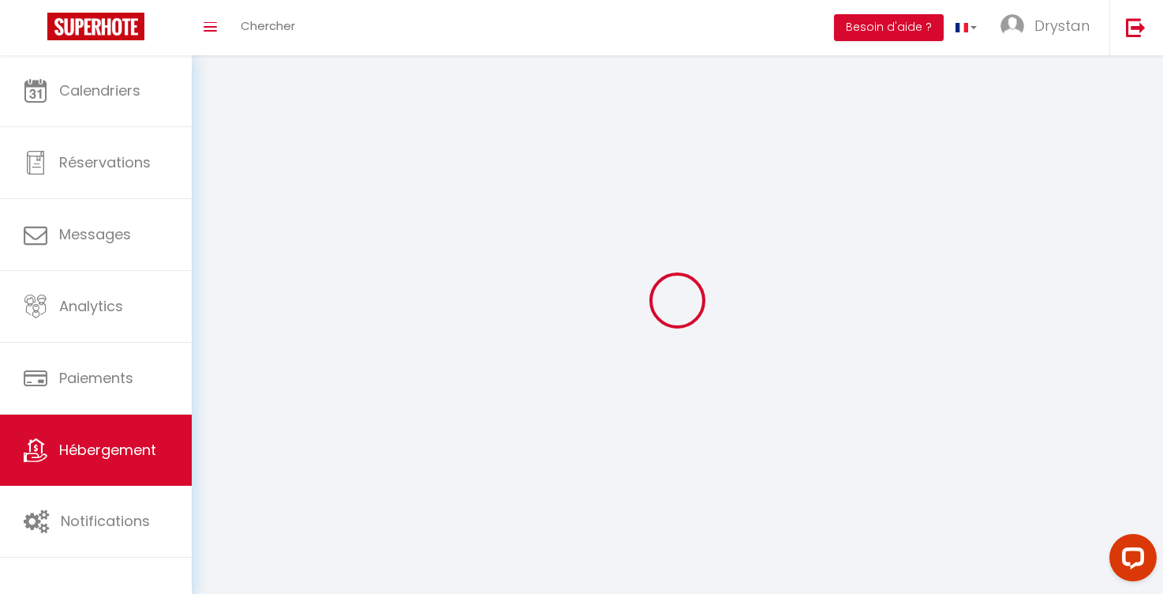
select select
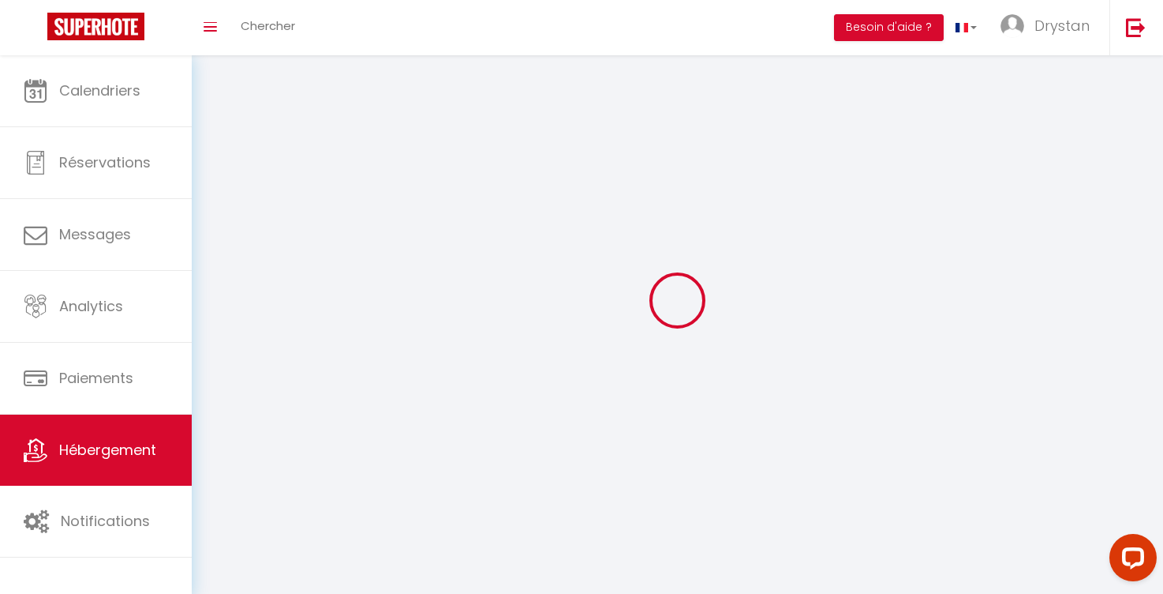
select select
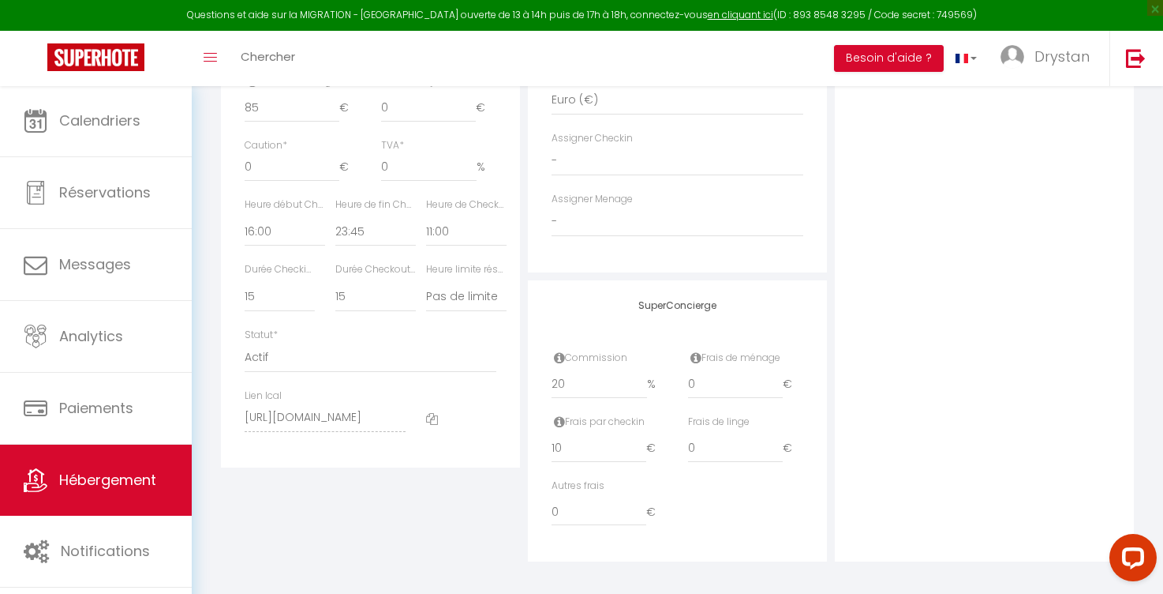
scroll to position [788, 0]
click at [428, 414] on icon at bounding box center [432, 420] width 12 height 12
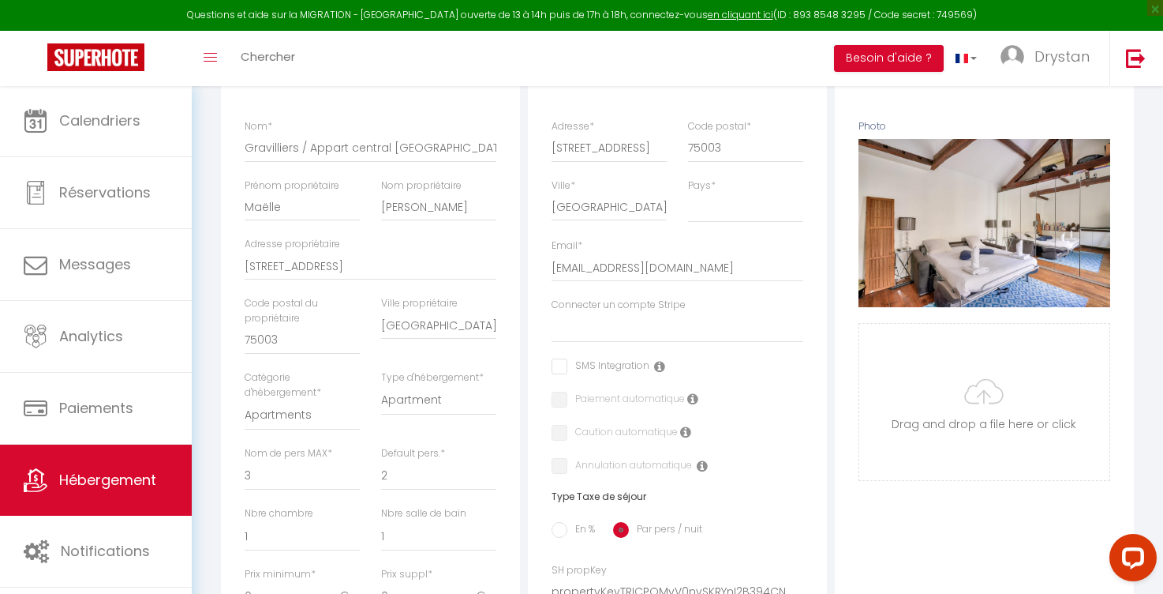
scroll to position [145, 0]
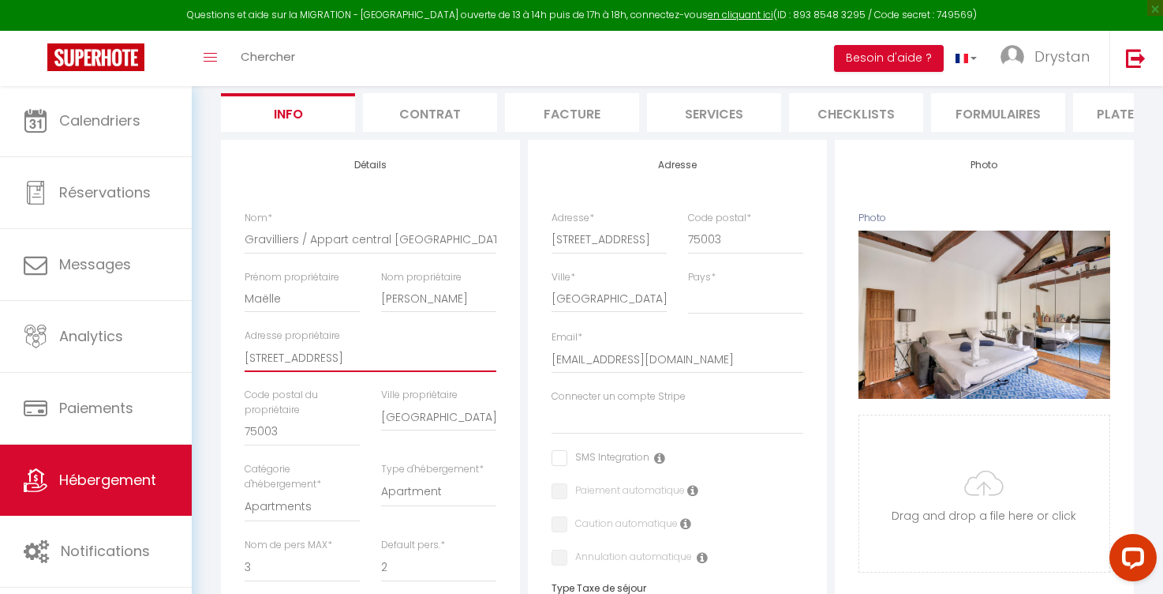
drag, startPoint x: 389, startPoint y: 355, endPoint x: 238, endPoint y: 355, distance: 151.6
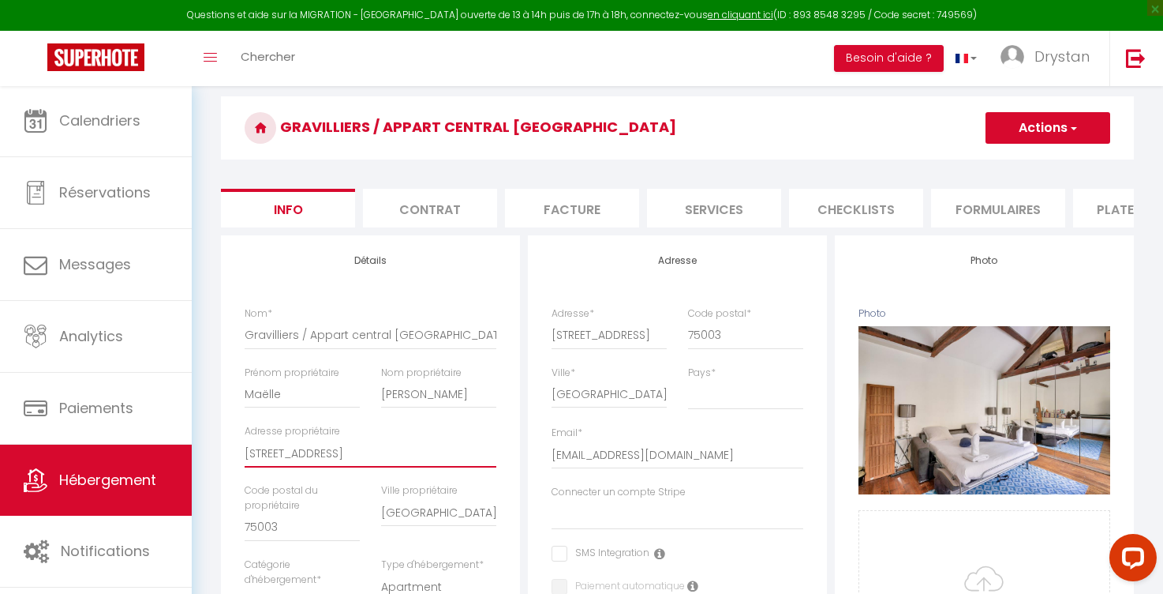
scroll to position [0, 0]
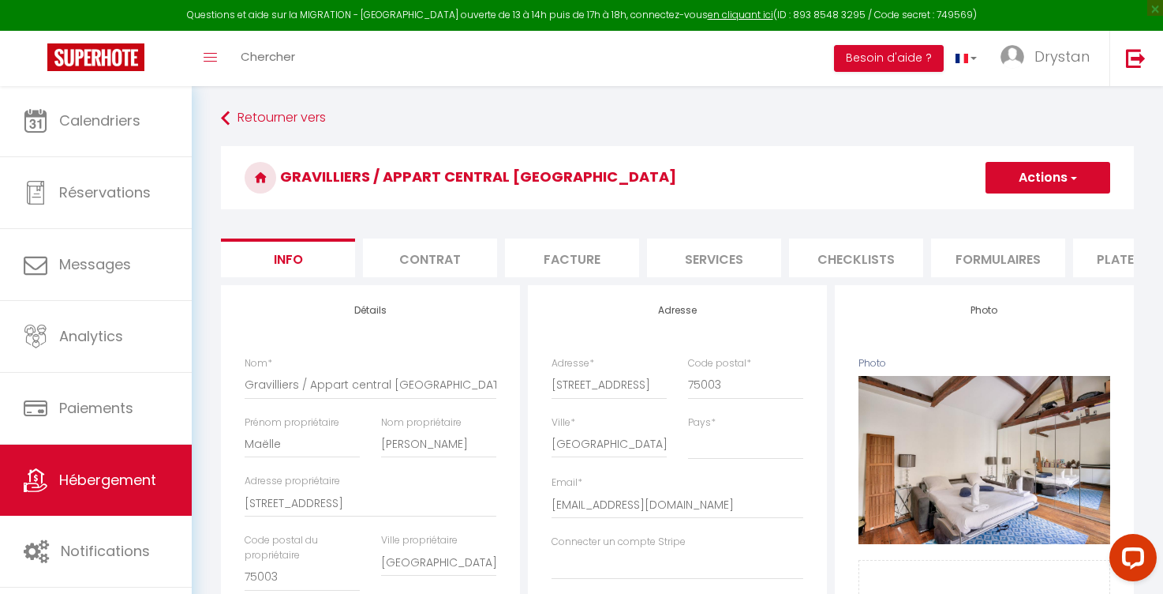
click at [124, 475] on span "Hébergement" at bounding box center [107, 480] width 97 height 20
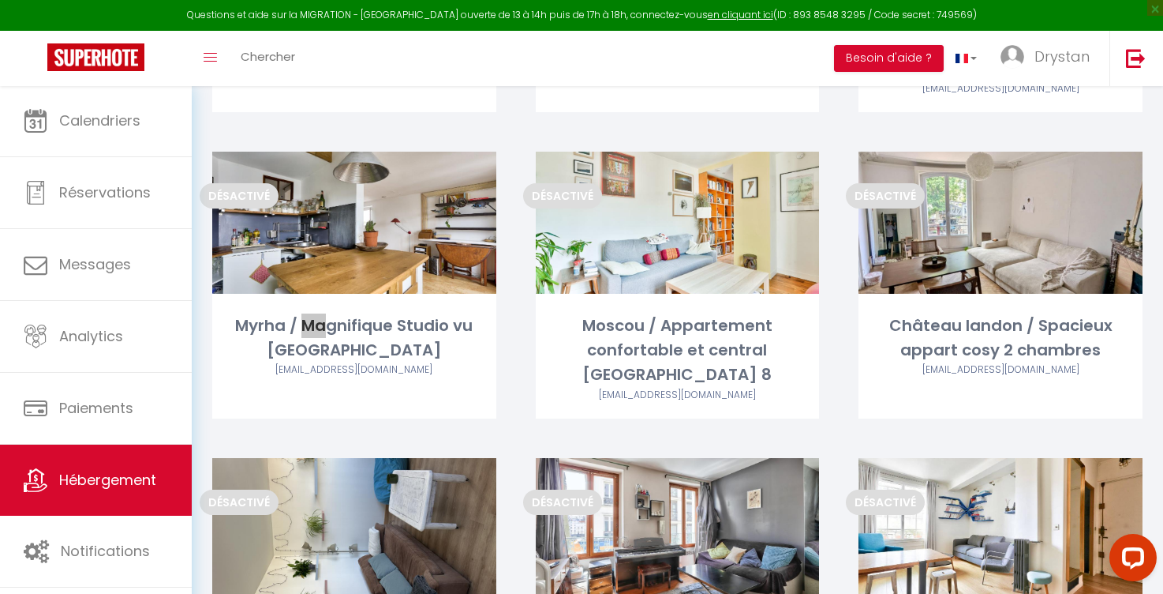
scroll to position [2600, 0]
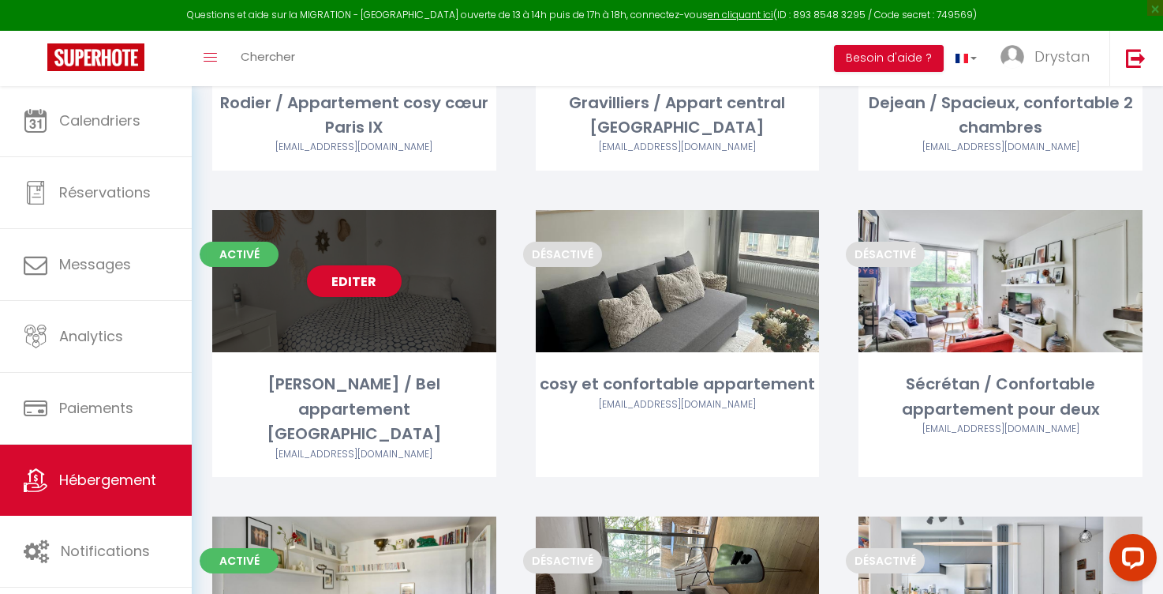
click at [374, 279] on div "Activé Editer [PERSON_NAME] / Bel appartement [GEOGRAPHIC_DATA] [EMAIL_ADDRESS]…" at bounding box center [354, 343] width 284 height 267
click at [470, 222] on div "Editer" at bounding box center [354, 281] width 284 height 142
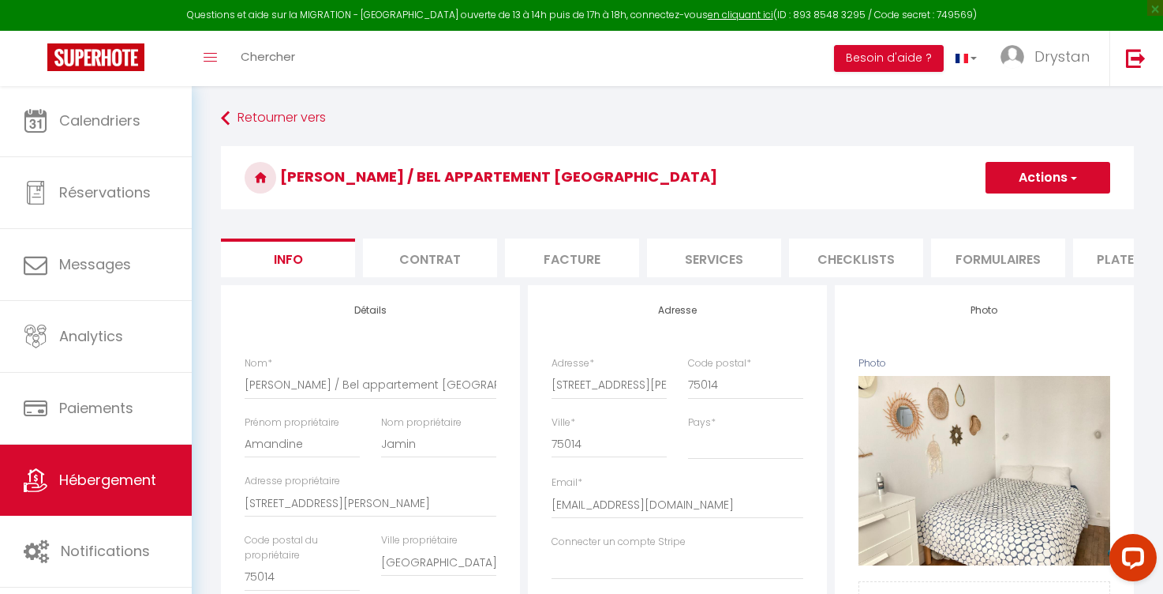
scroll to position [-1, 0]
click at [101, 476] on span "Hébergement" at bounding box center [107, 480] width 97 height 20
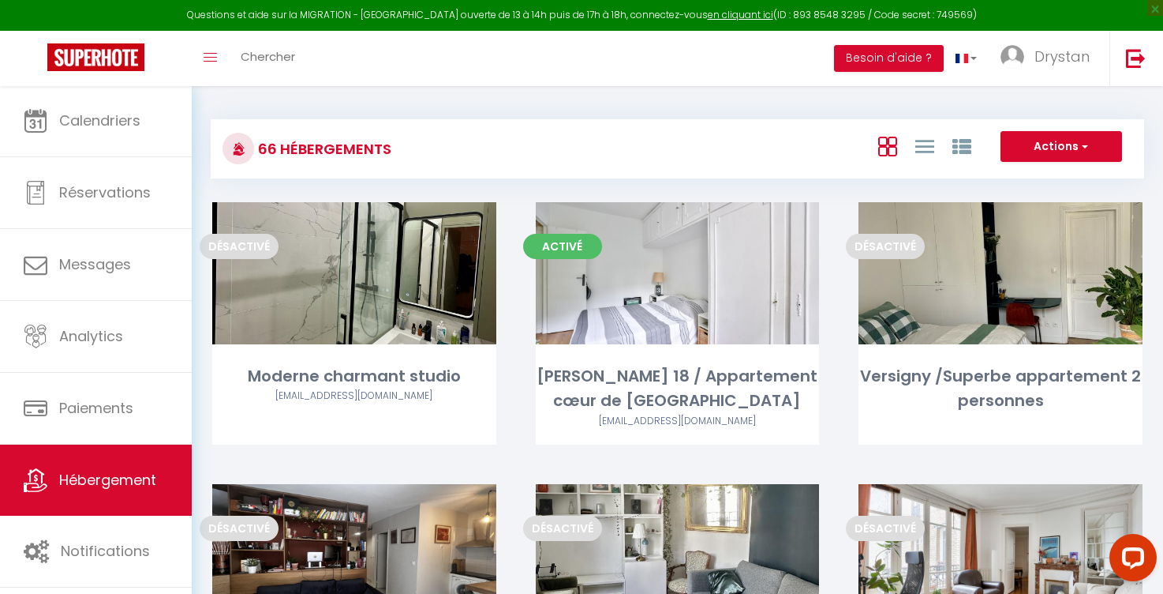
scroll to position [5791, 0]
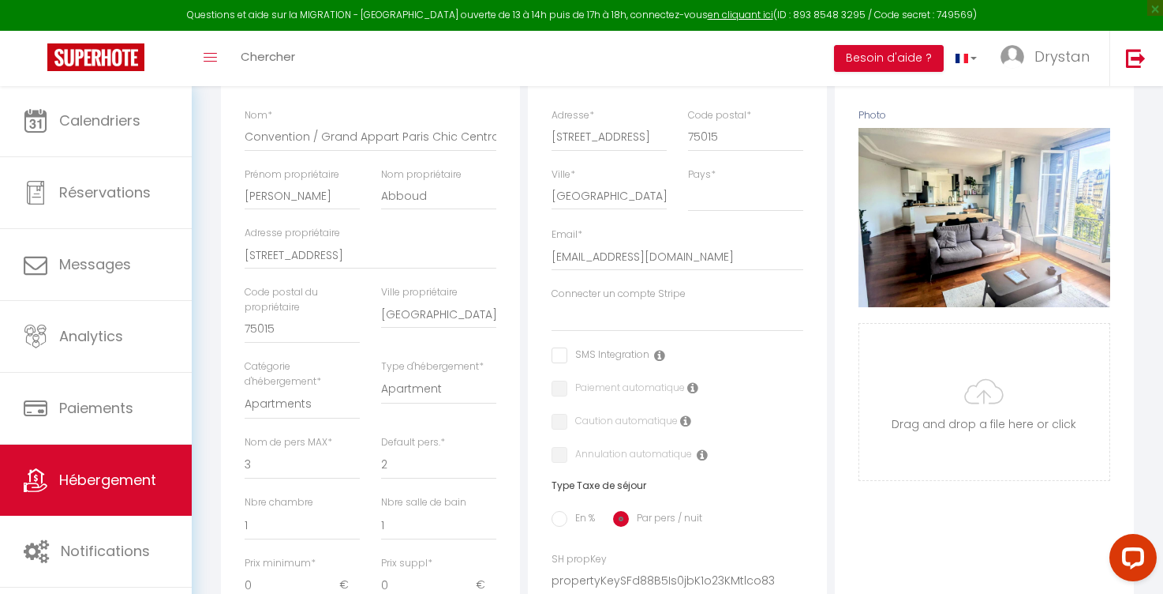
scroll to position [232, 0]
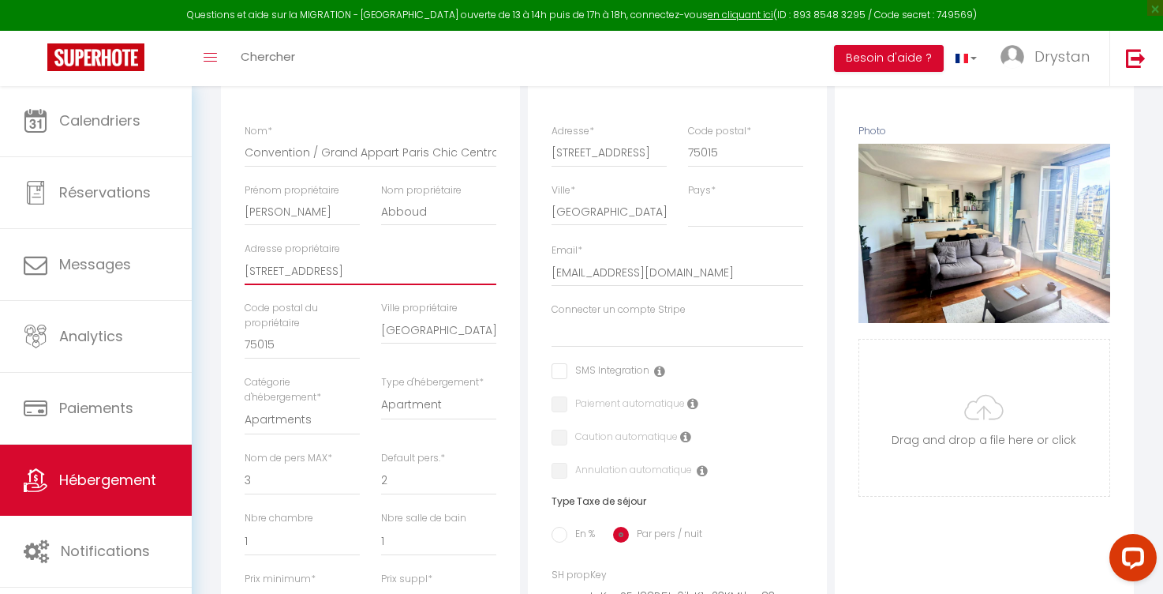
drag, startPoint x: 421, startPoint y: 275, endPoint x: 215, endPoint y: 275, distance: 205.2
